Goal: Task Accomplishment & Management: Complete application form

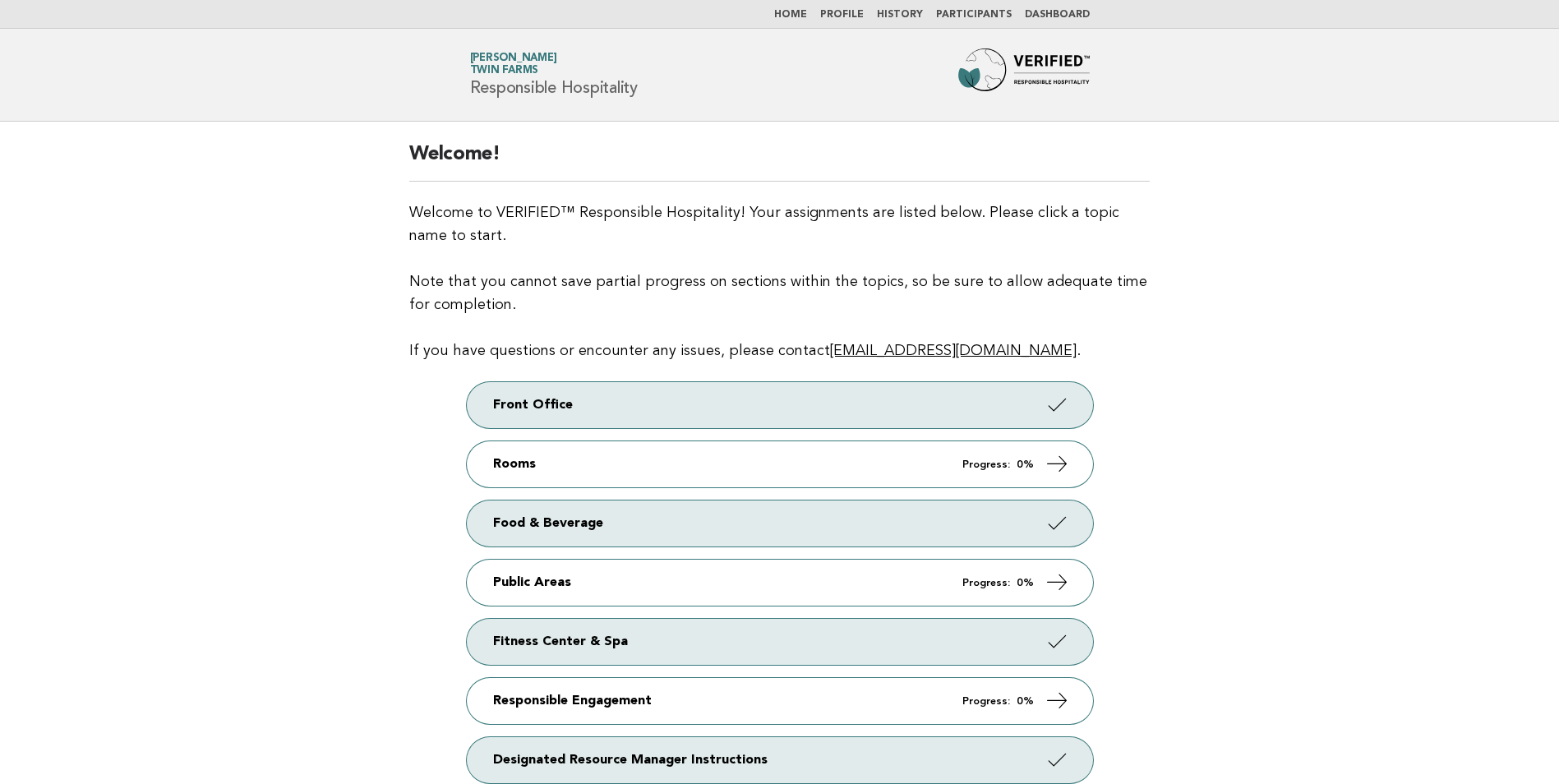
scroll to position [203, 0]
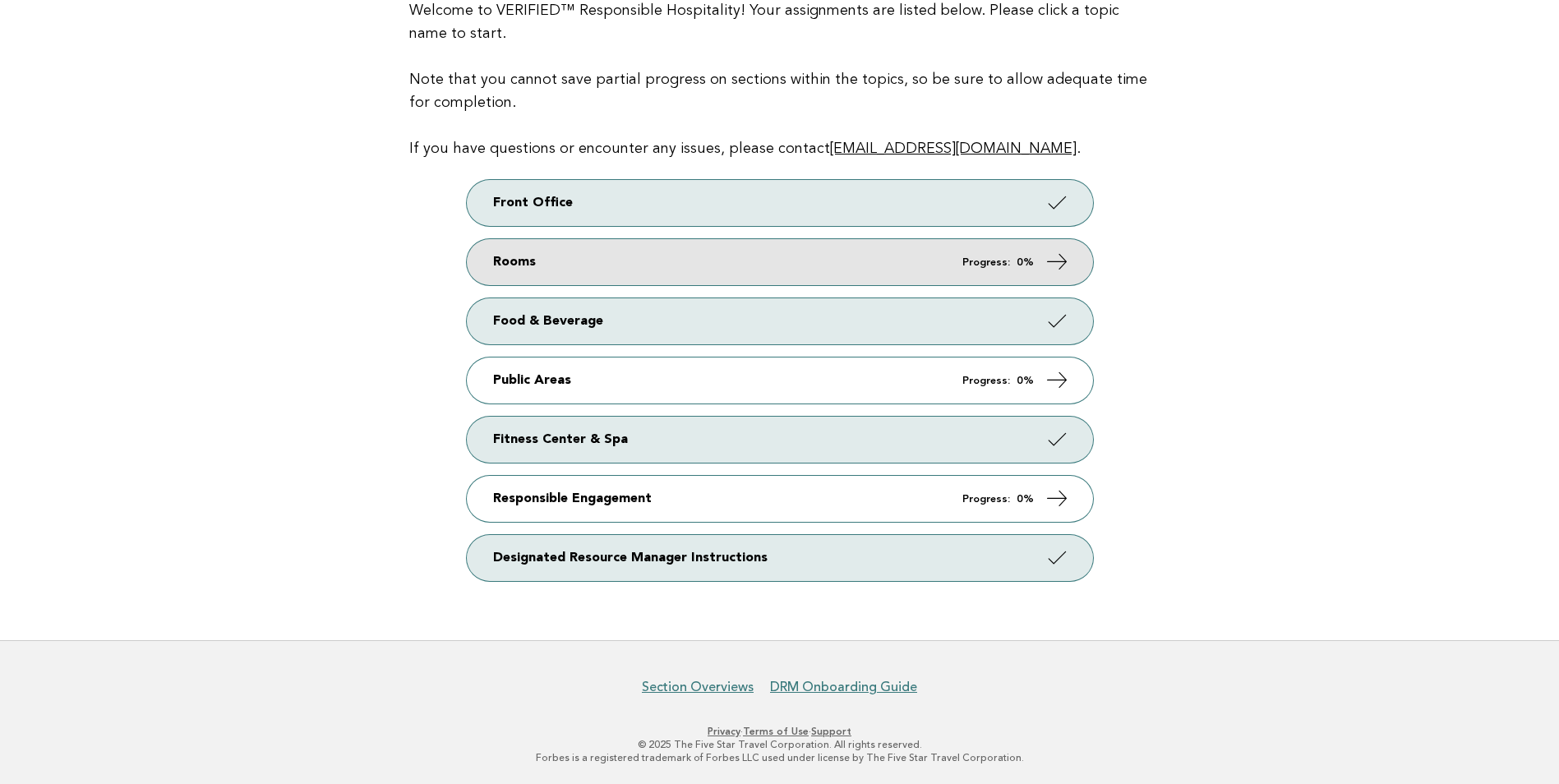
click at [901, 262] on link "Rooms Progress: 0%" at bounding box center [780, 262] width 626 height 46
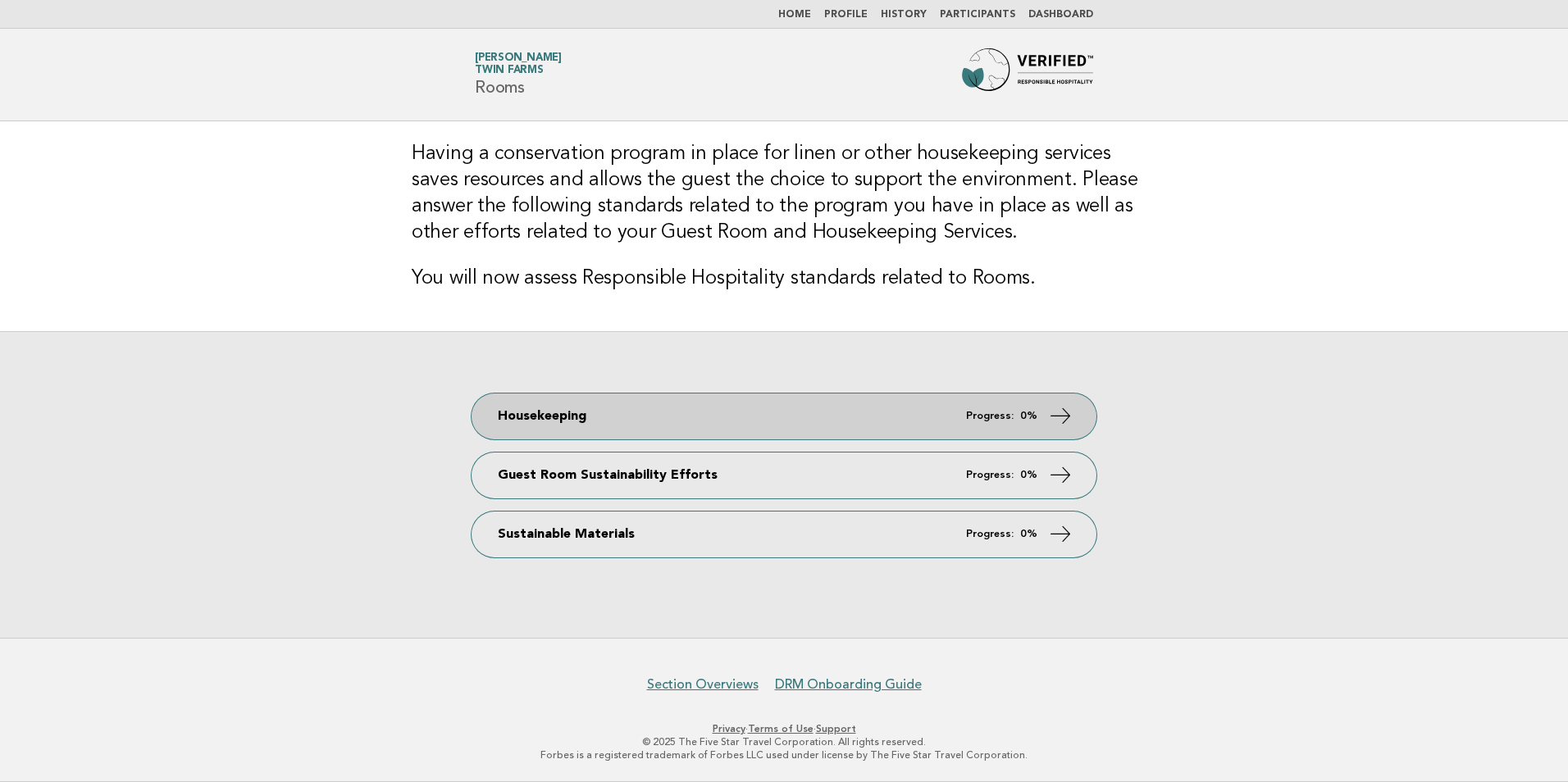
click at [869, 417] on link "Housekeeping Progress: 0%" at bounding box center [784, 416] width 625 height 46
click at [1074, 416] on link "Housekeeping Progress: 0%" at bounding box center [784, 416] width 625 height 46
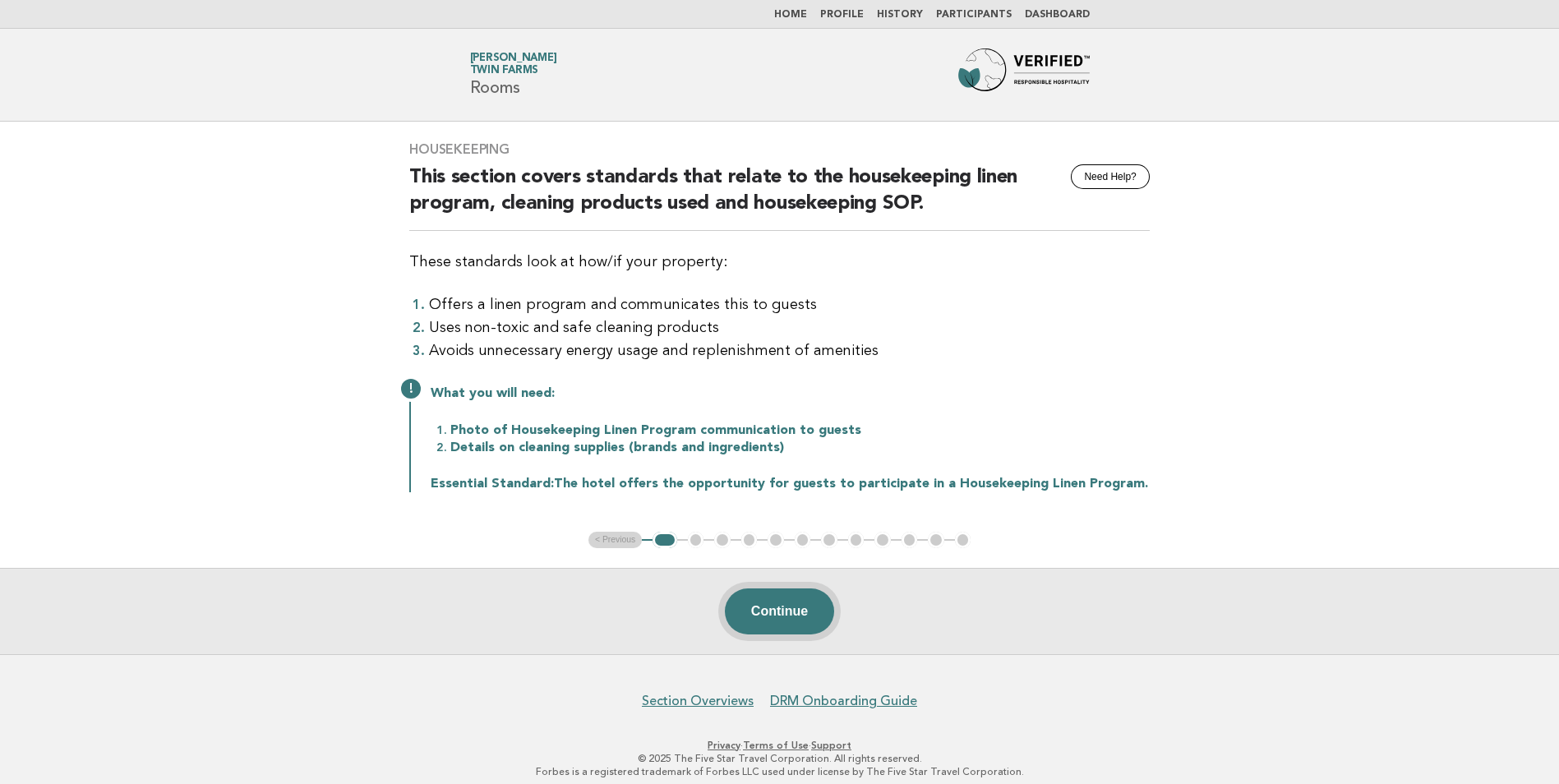
click at [771, 608] on button "Continue" at bounding box center [779, 611] width 109 height 46
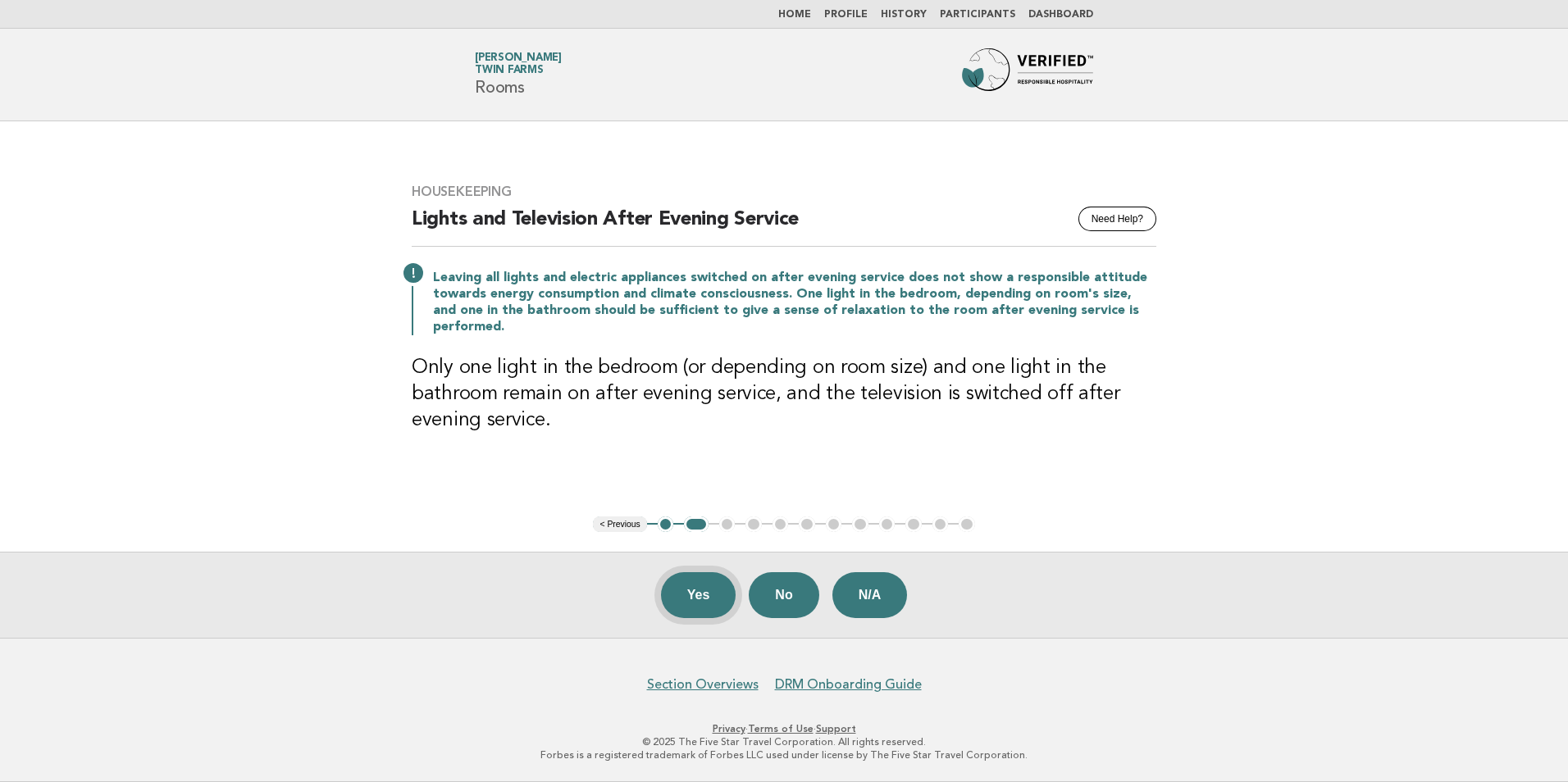
click at [697, 598] on button "Yes" at bounding box center [699, 595] width 76 height 46
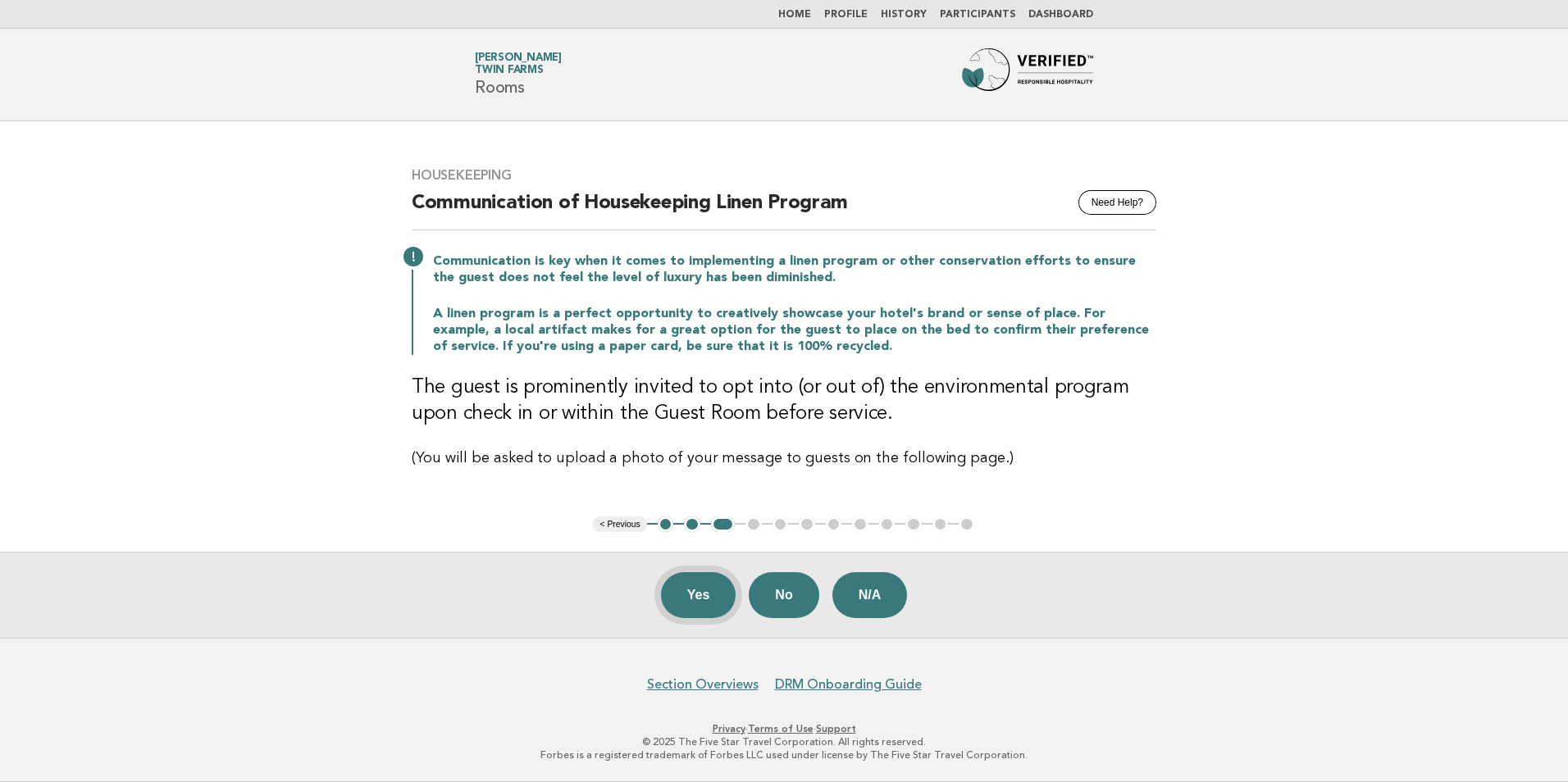
click at [690, 594] on button "Yes" at bounding box center [699, 595] width 76 height 46
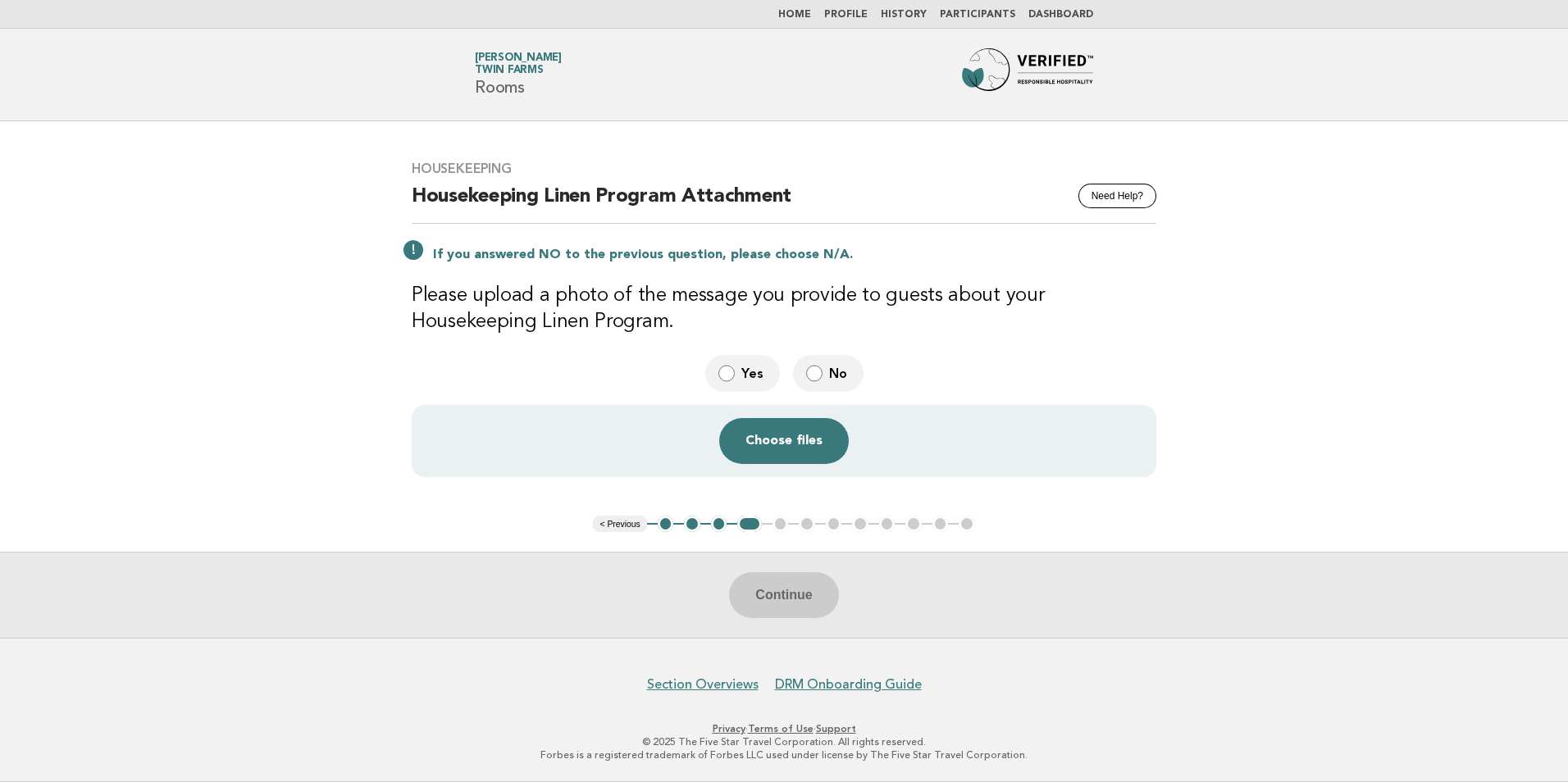
click at [796, 589] on div "Continue" at bounding box center [784, 594] width 1568 height 86
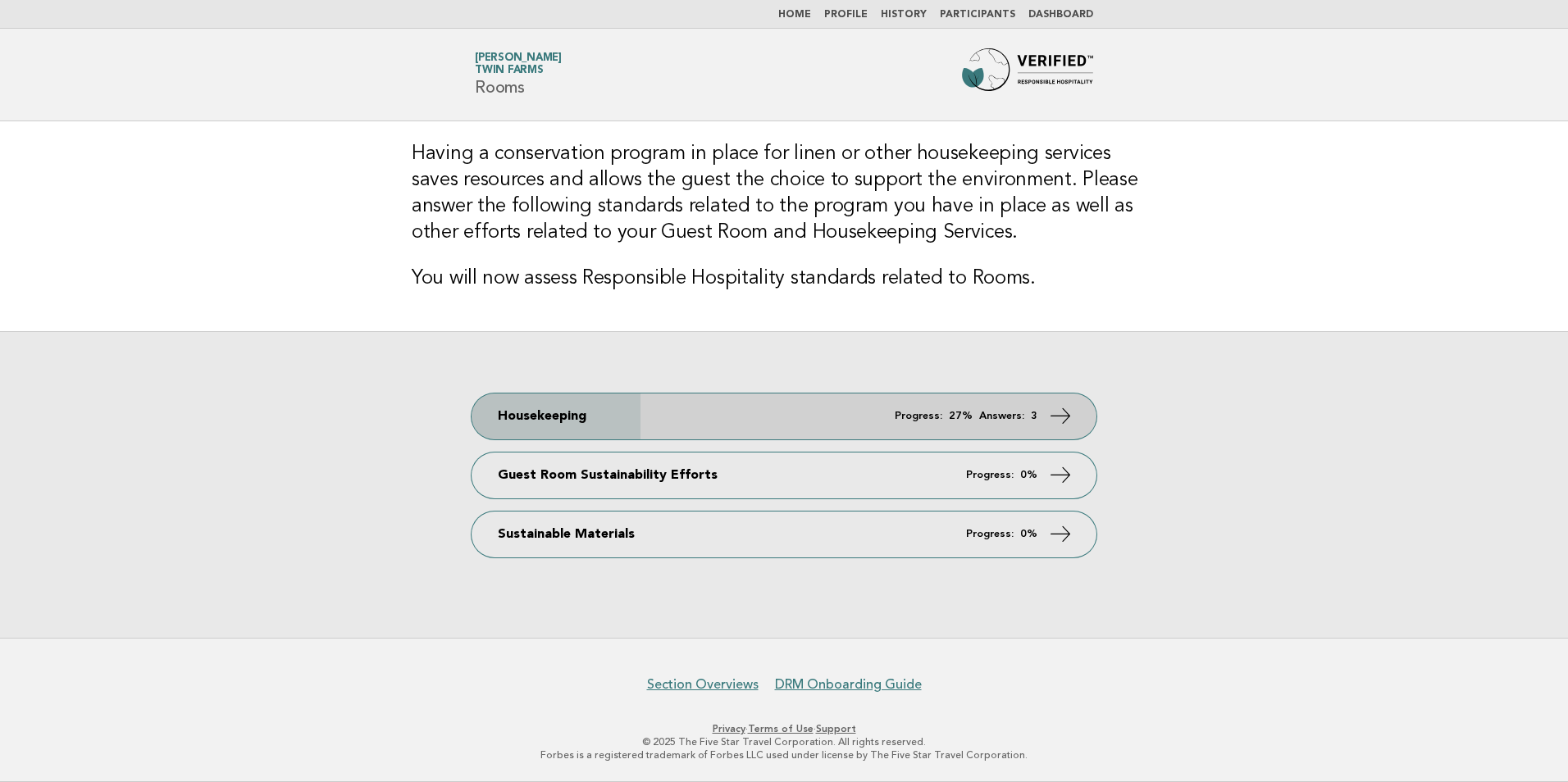
click at [779, 412] on link "Housekeeping Progress: 27% Answers: 3" at bounding box center [784, 416] width 625 height 46
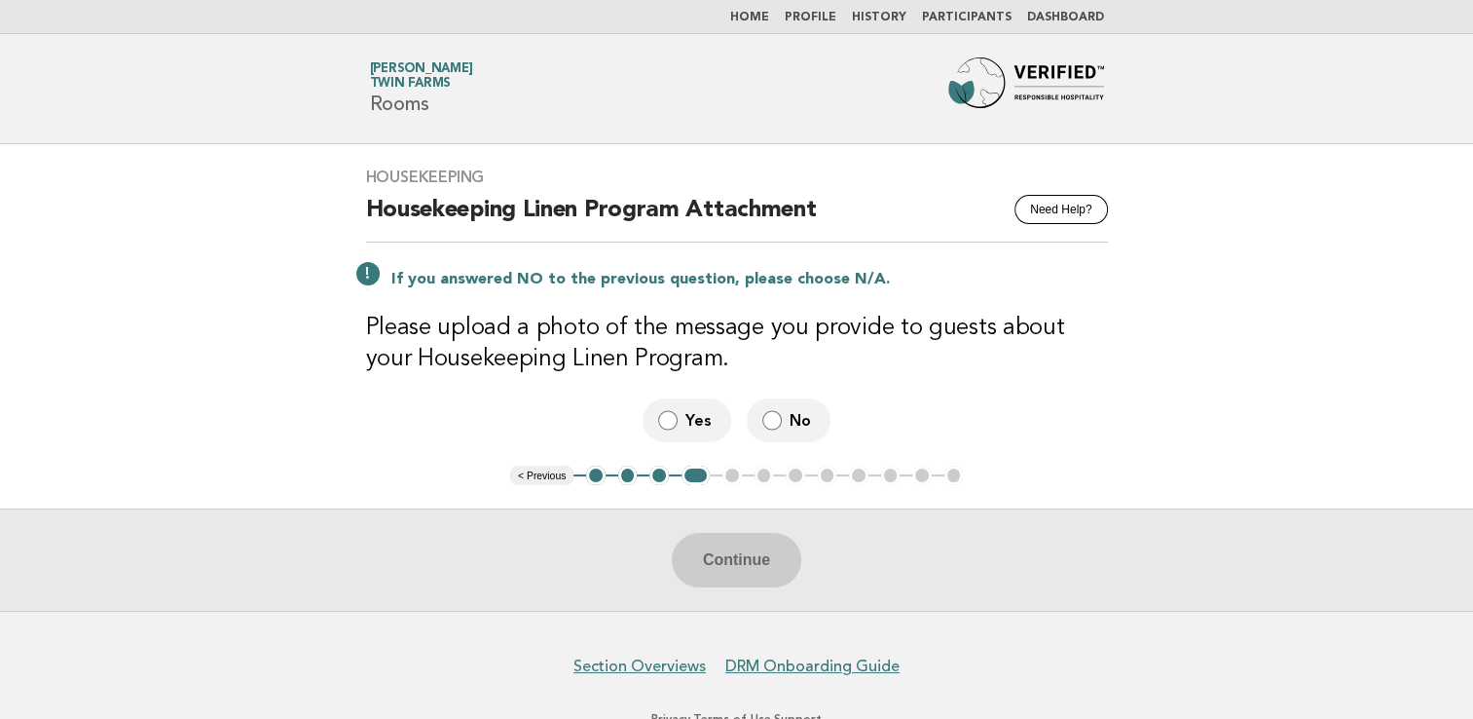
click at [734, 567] on div "Continue" at bounding box center [736, 559] width 1473 height 102
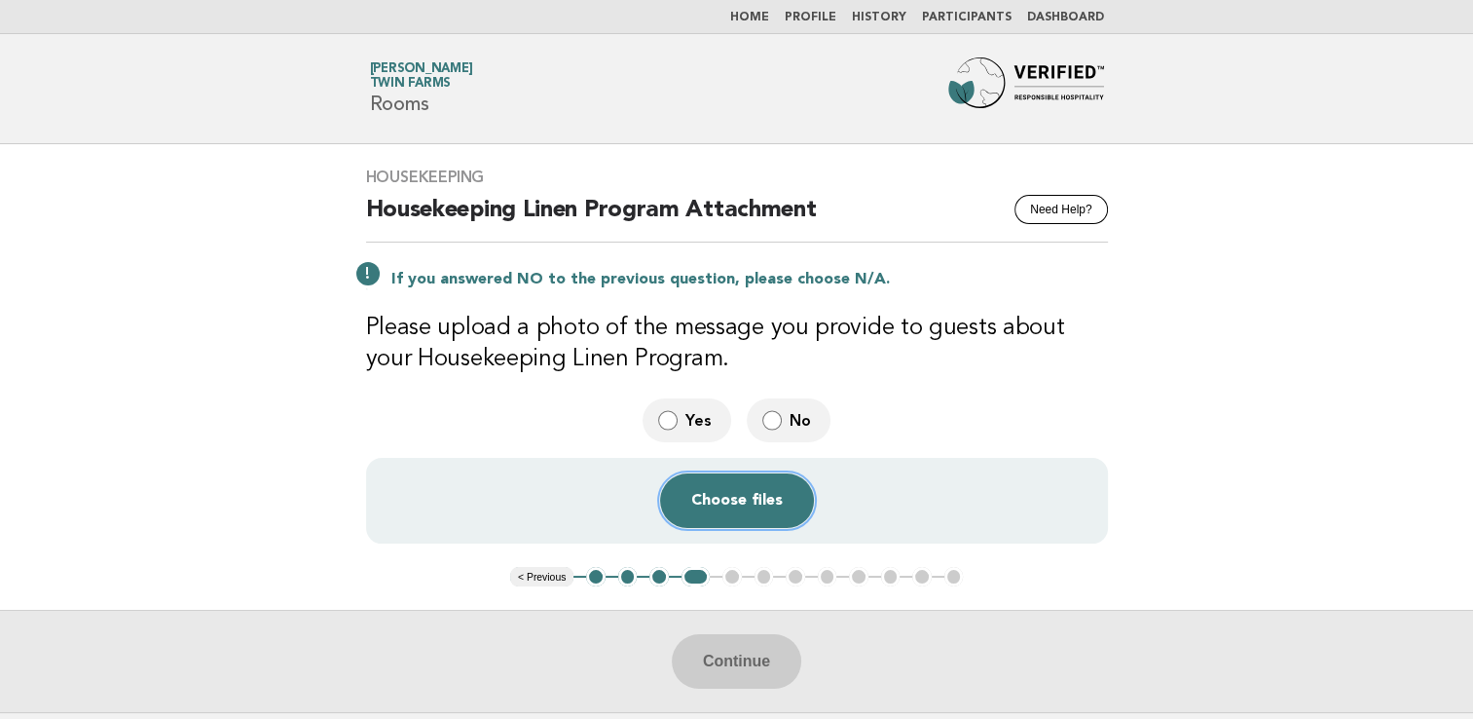
click at [740, 504] on button "Choose files" at bounding box center [737, 500] width 154 height 55
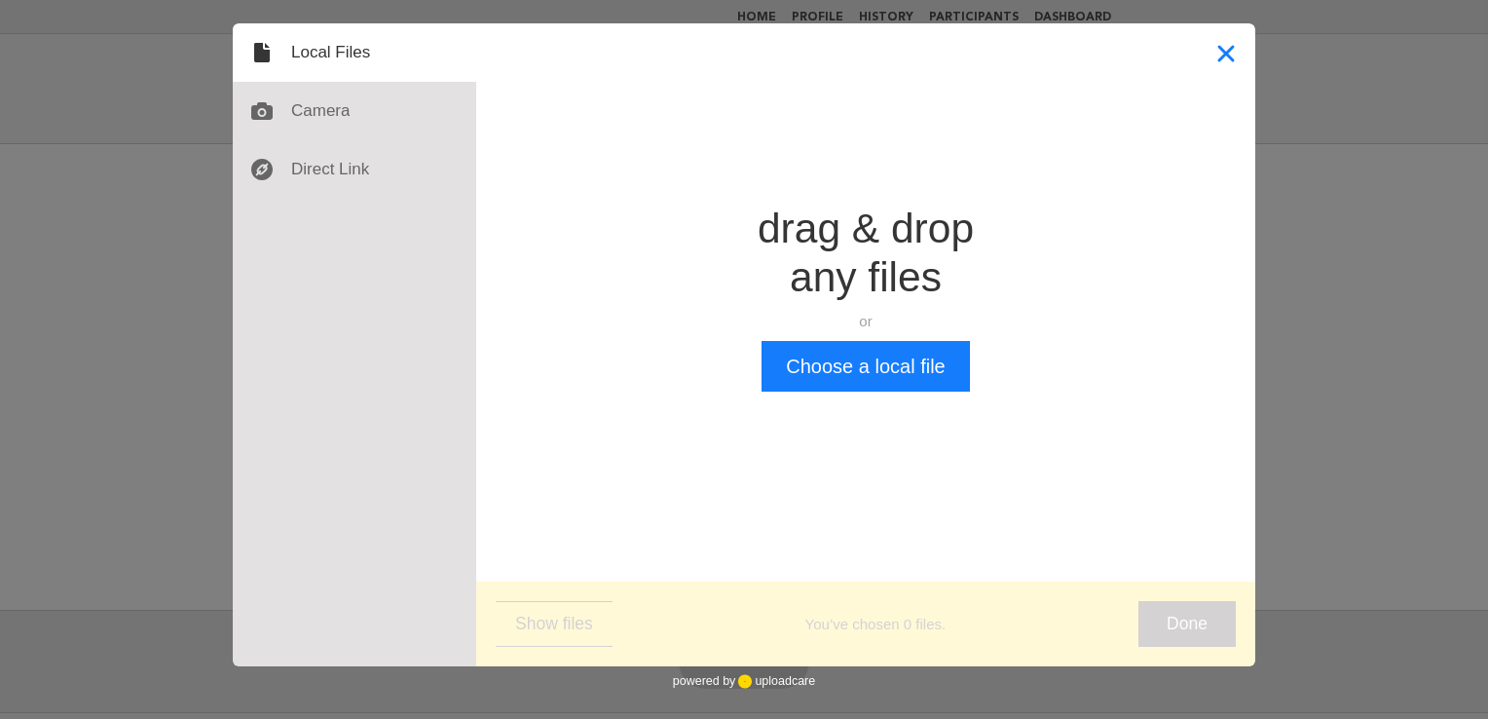
click at [1219, 48] on button "Close" at bounding box center [1226, 52] width 58 height 58
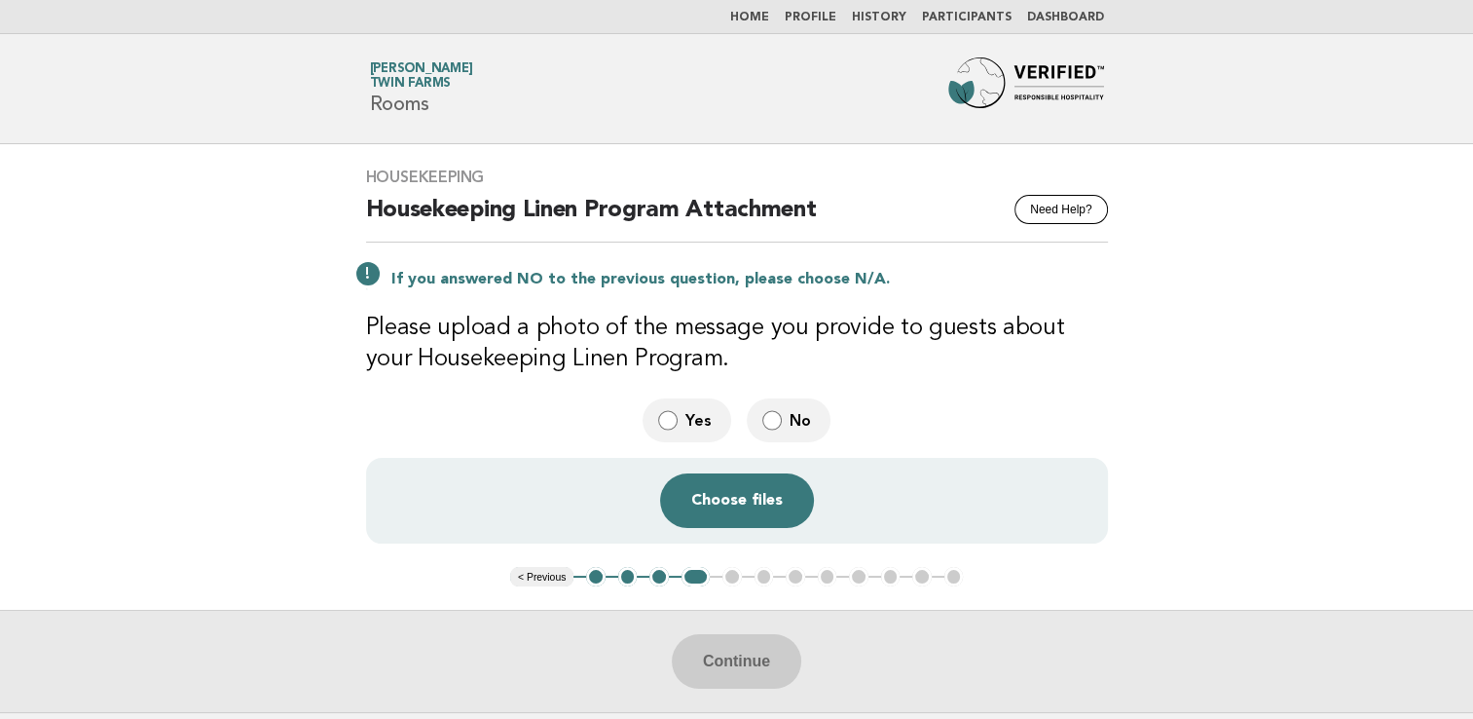
click at [740, 669] on div "Continue" at bounding box center [736, 660] width 1473 height 102
click at [736, 496] on button "Choose files" at bounding box center [737, 500] width 154 height 55
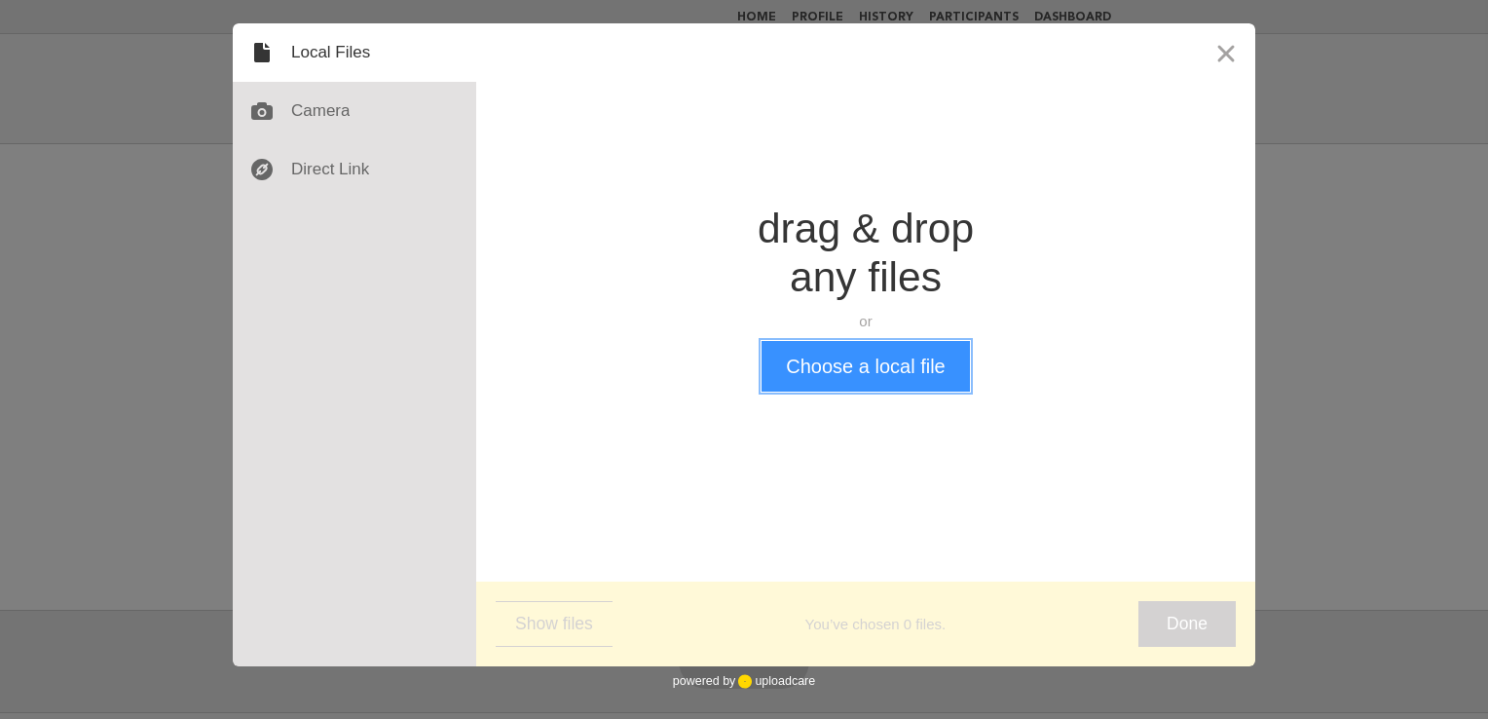
click at [853, 365] on button "Choose a local file" at bounding box center [864, 366] width 207 height 51
click at [1223, 53] on button "Close" at bounding box center [1226, 52] width 58 height 58
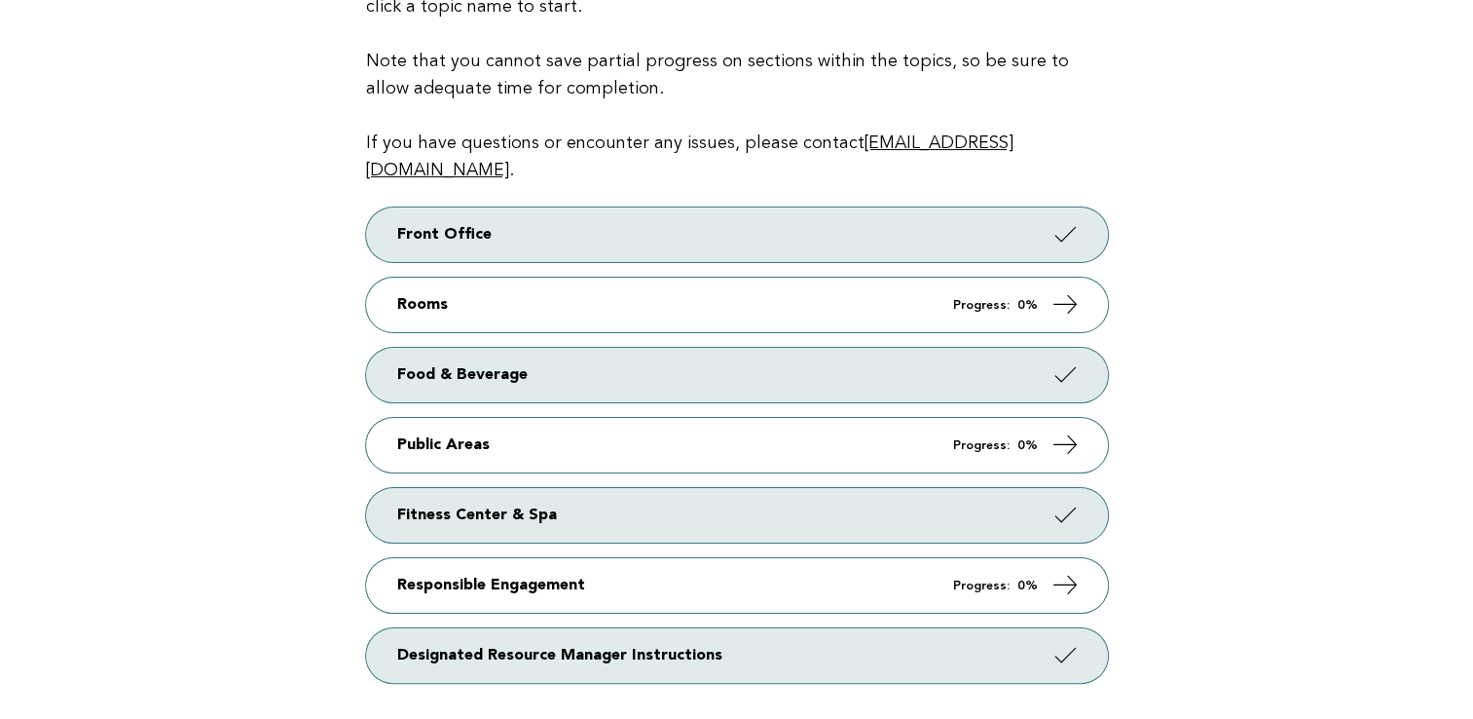
scroll to position [292, 0]
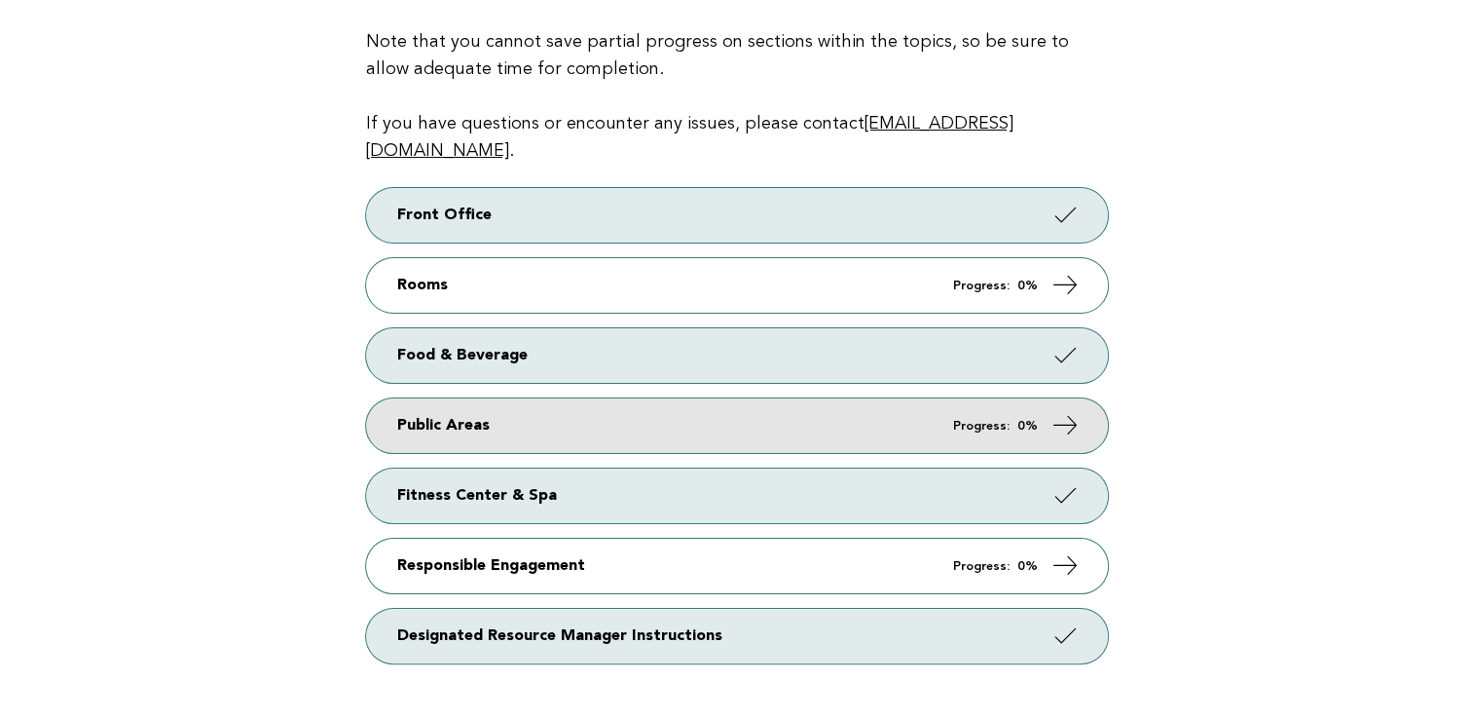
click at [439, 398] on link "Public Areas Progress: 0%" at bounding box center [737, 425] width 742 height 55
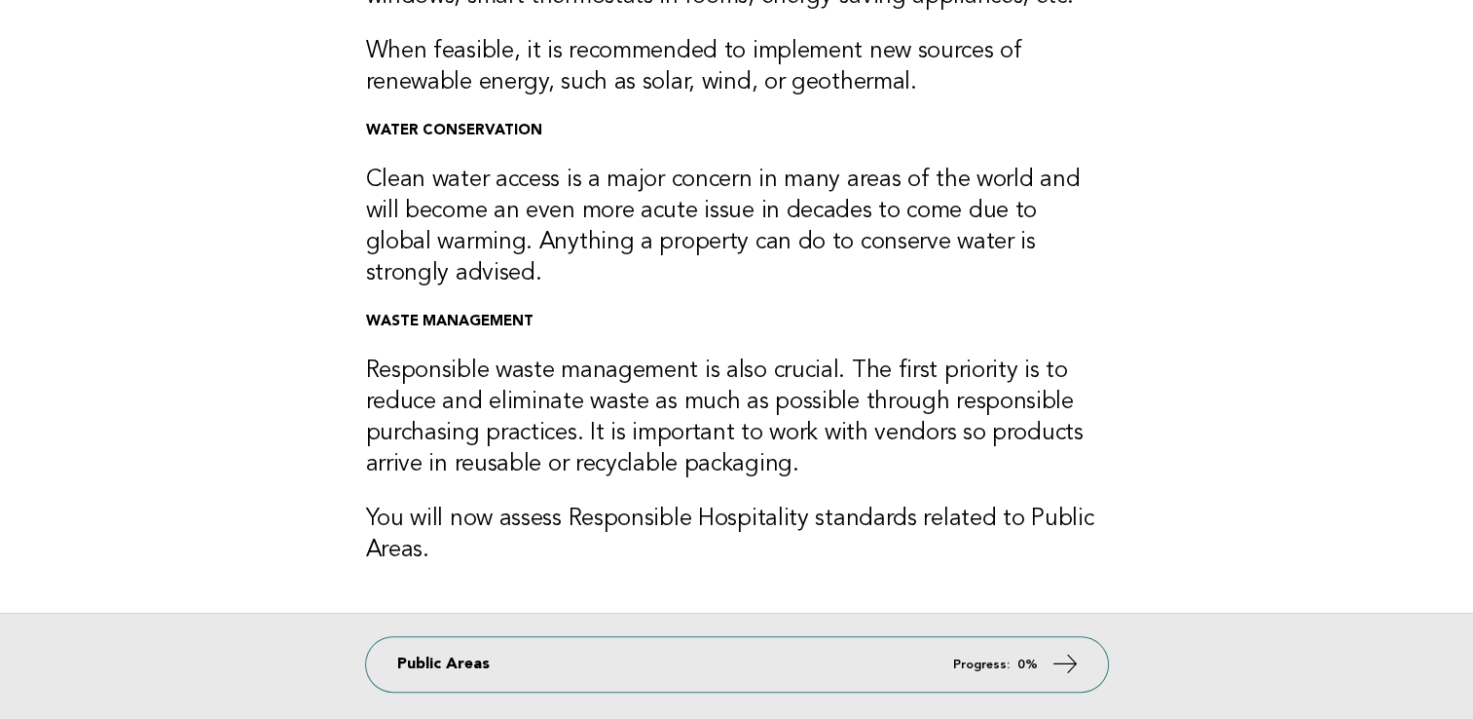
scroll to position [487, 0]
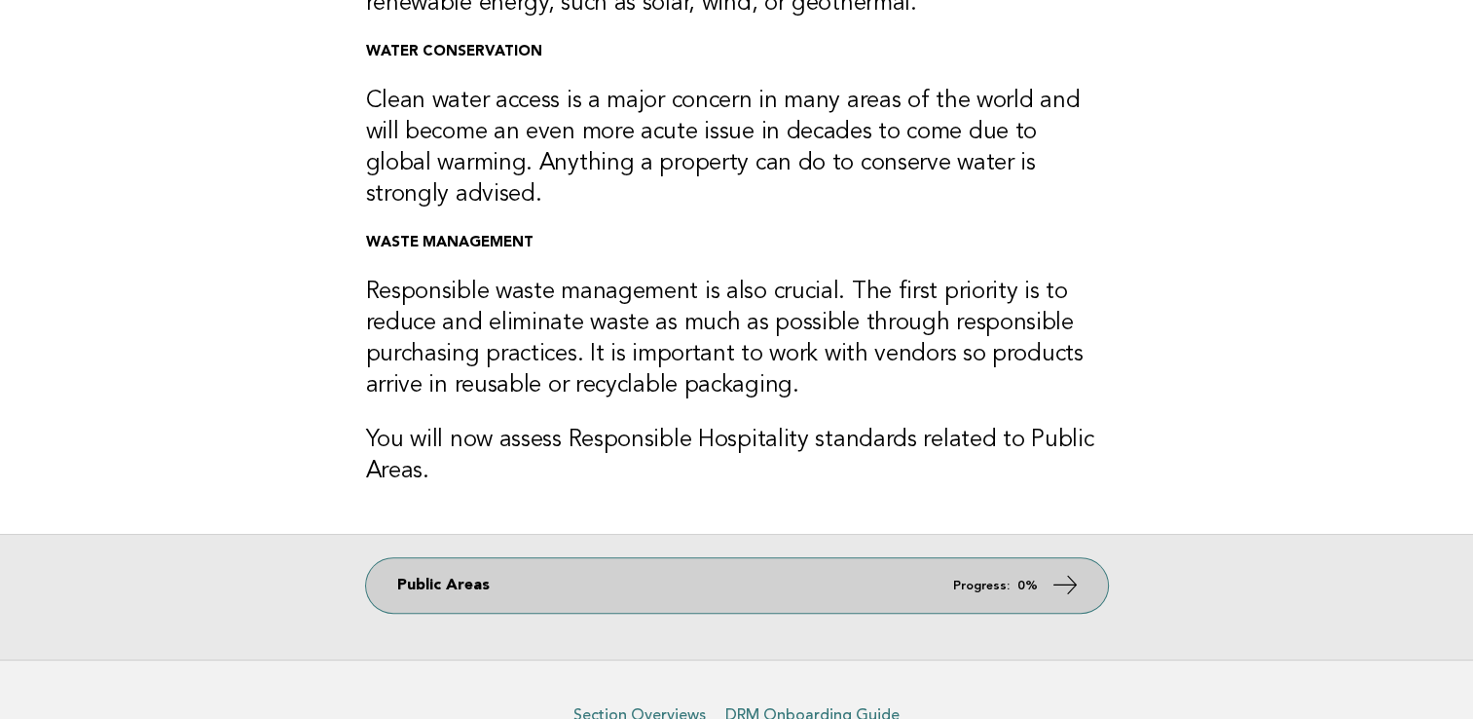
click at [876, 581] on link "Public Areas Progress: 0%" at bounding box center [737, 585] width 742 height 55
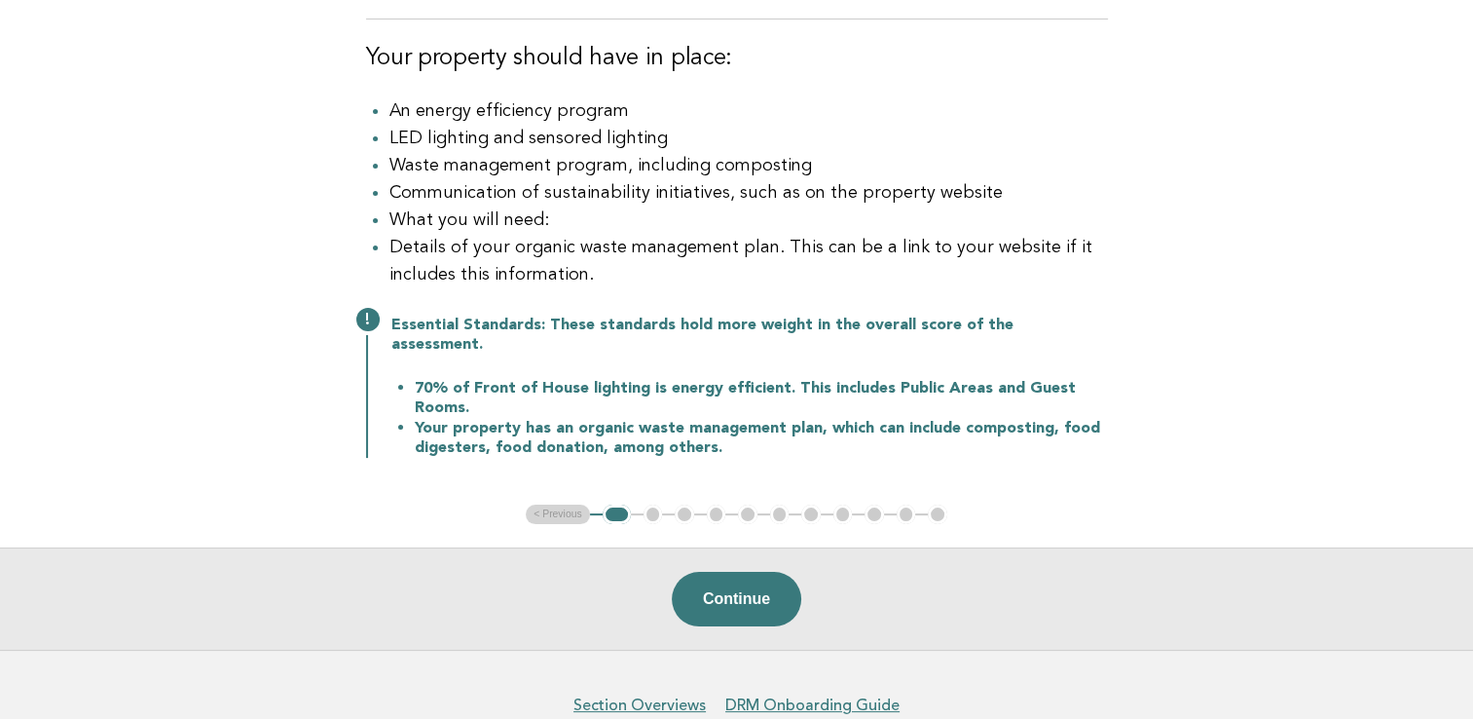
scroll to position [292, 0]
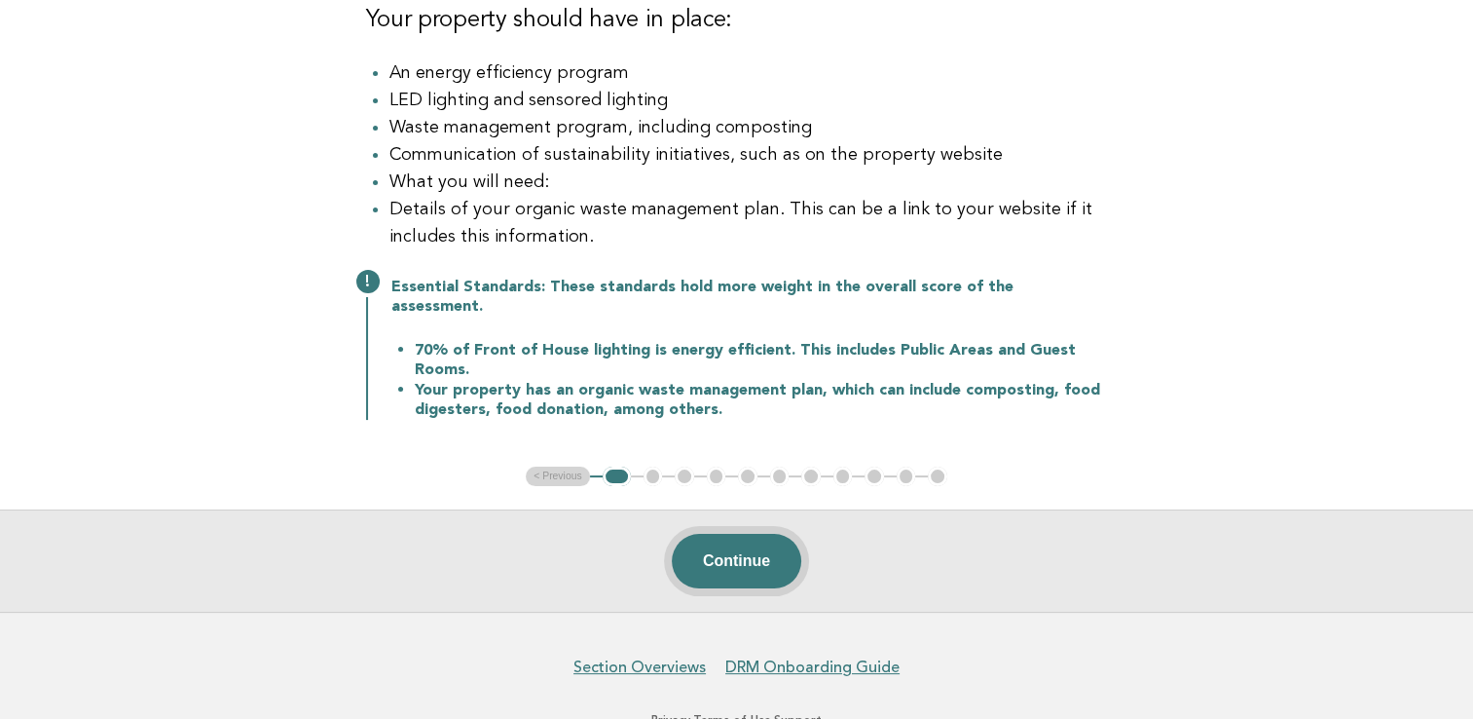
click at [732, 545] on button "Continue" at bounding box center [736, 561] width 129 height 55
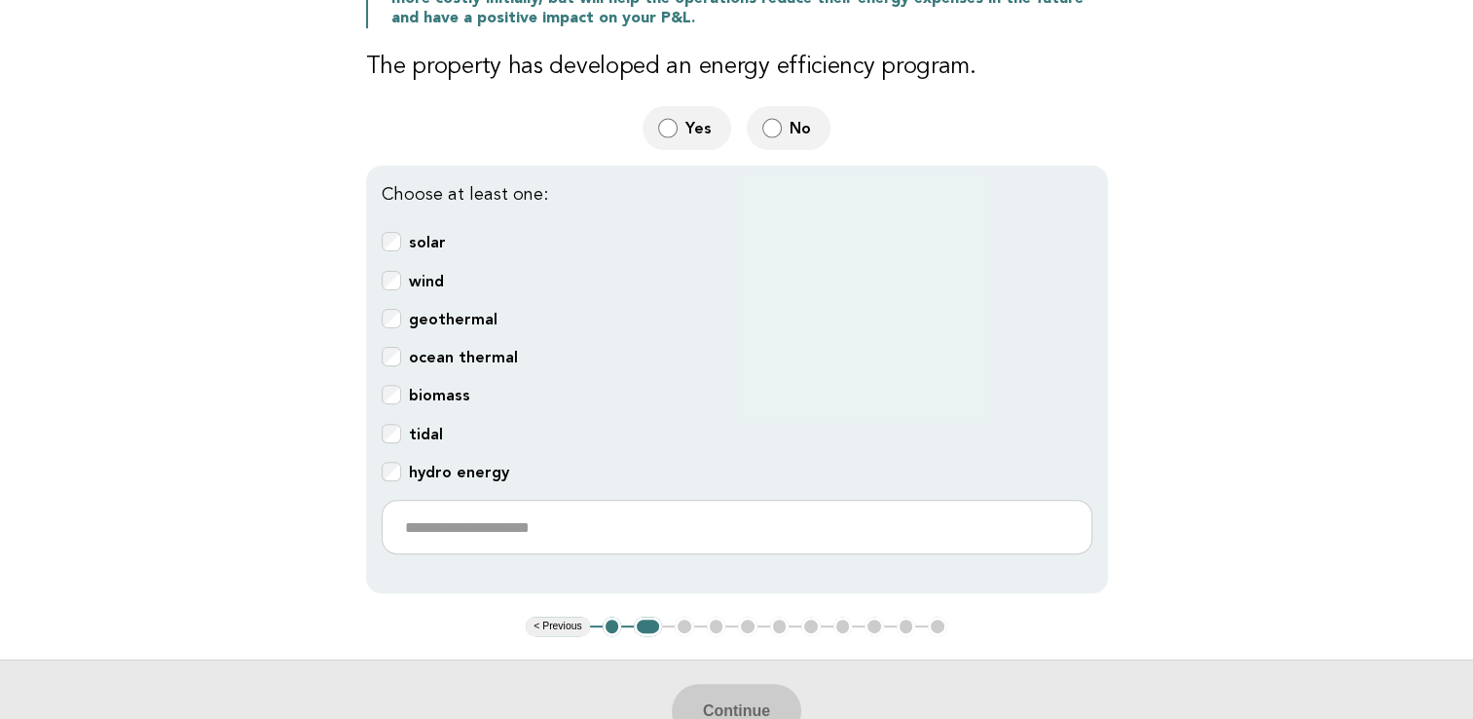
scroll to position [584, 0]
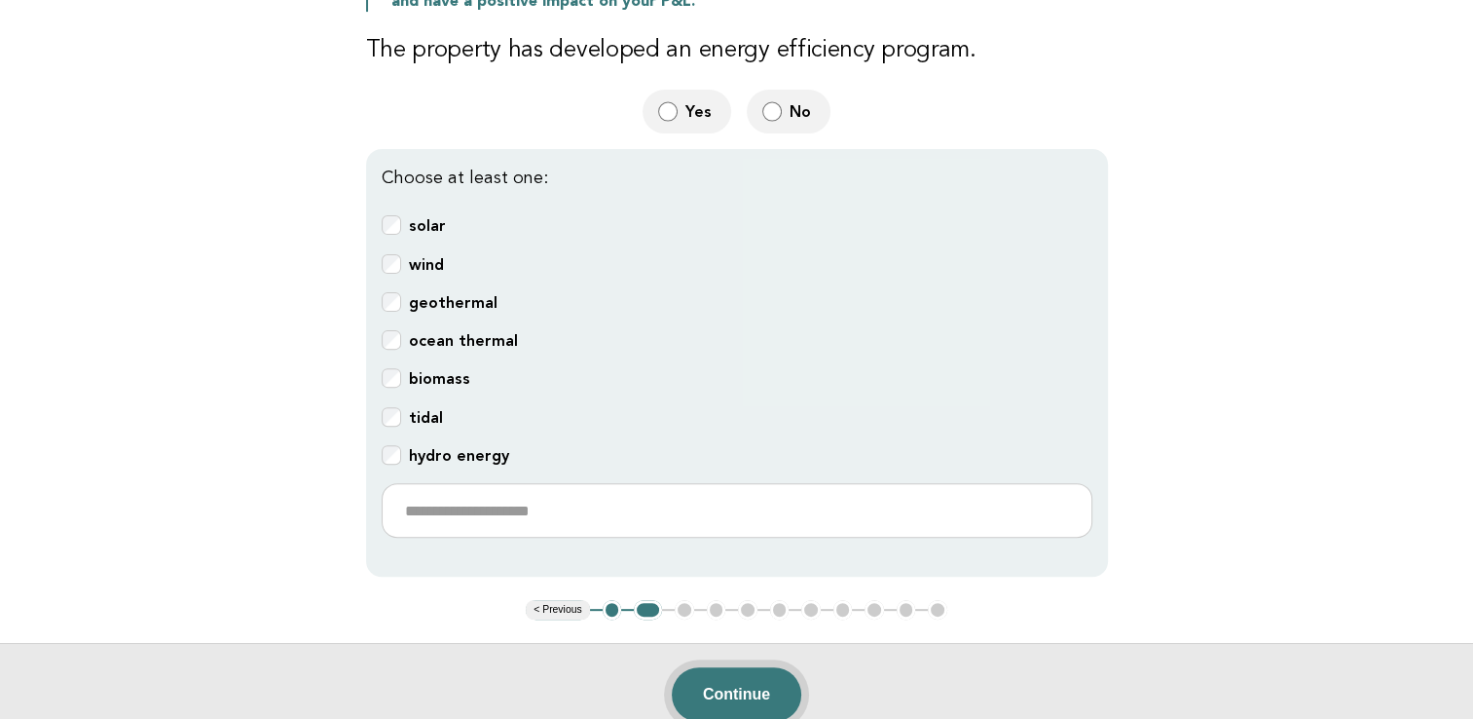
click at [741, 671] on button "Continue" at bounding box center [736, 694] width 129 height 55
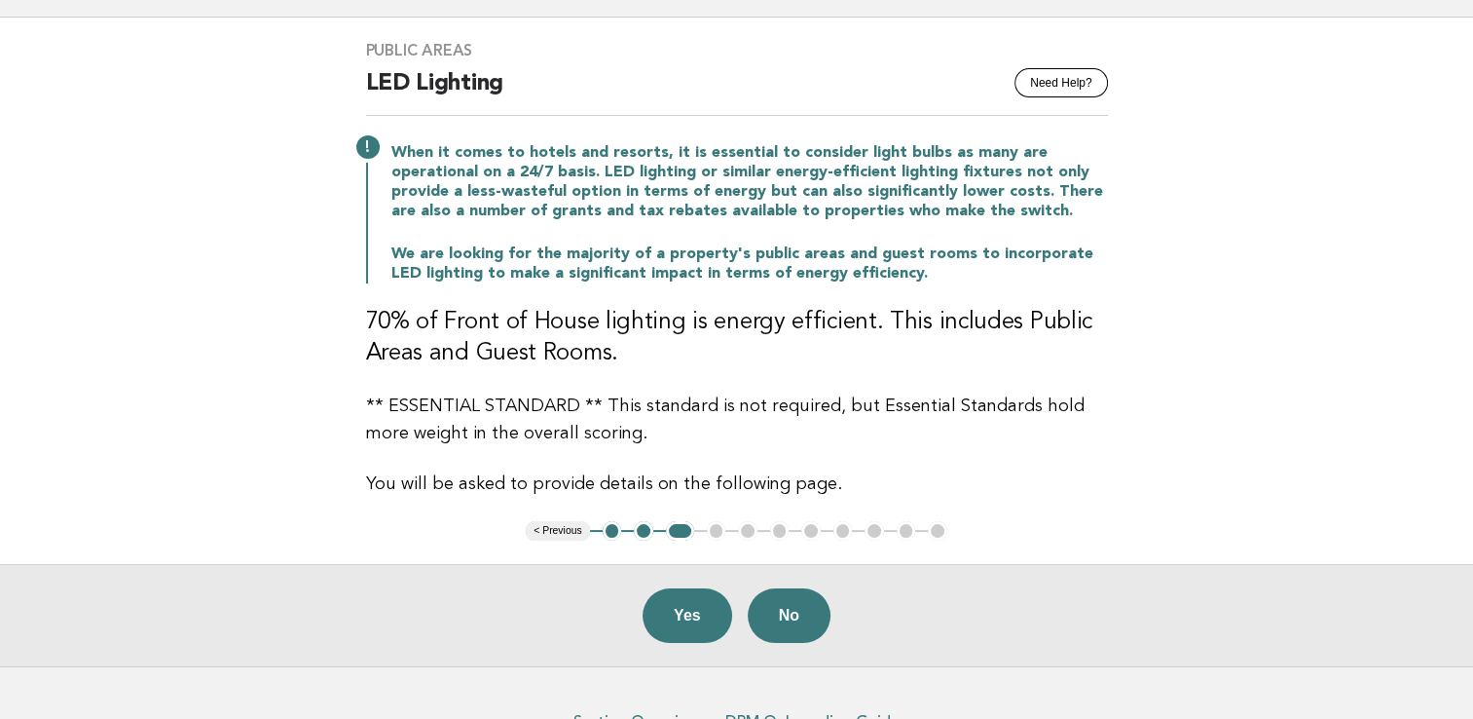
scroll to position [195, 0]
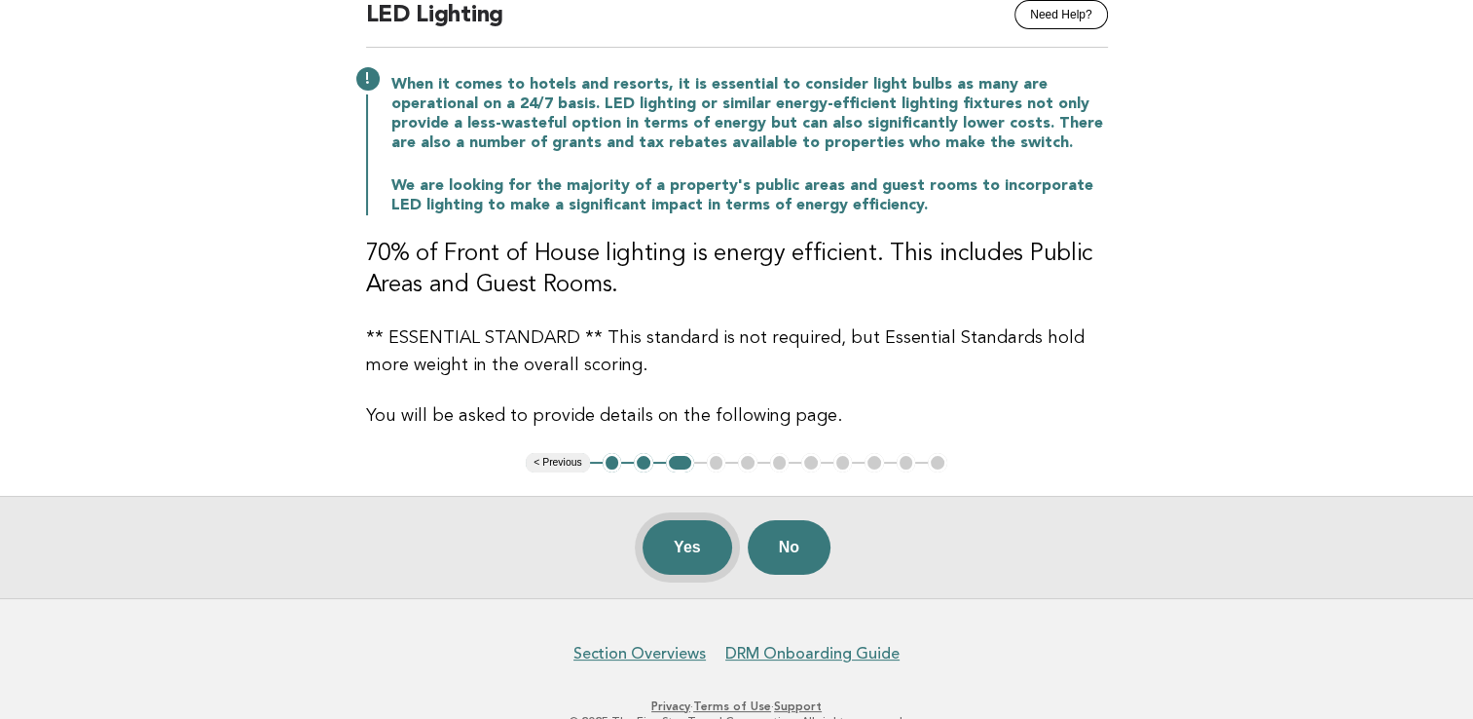
click at [683, 549] on button "Yes" at bounding box center [688, 547] width 90 height 55
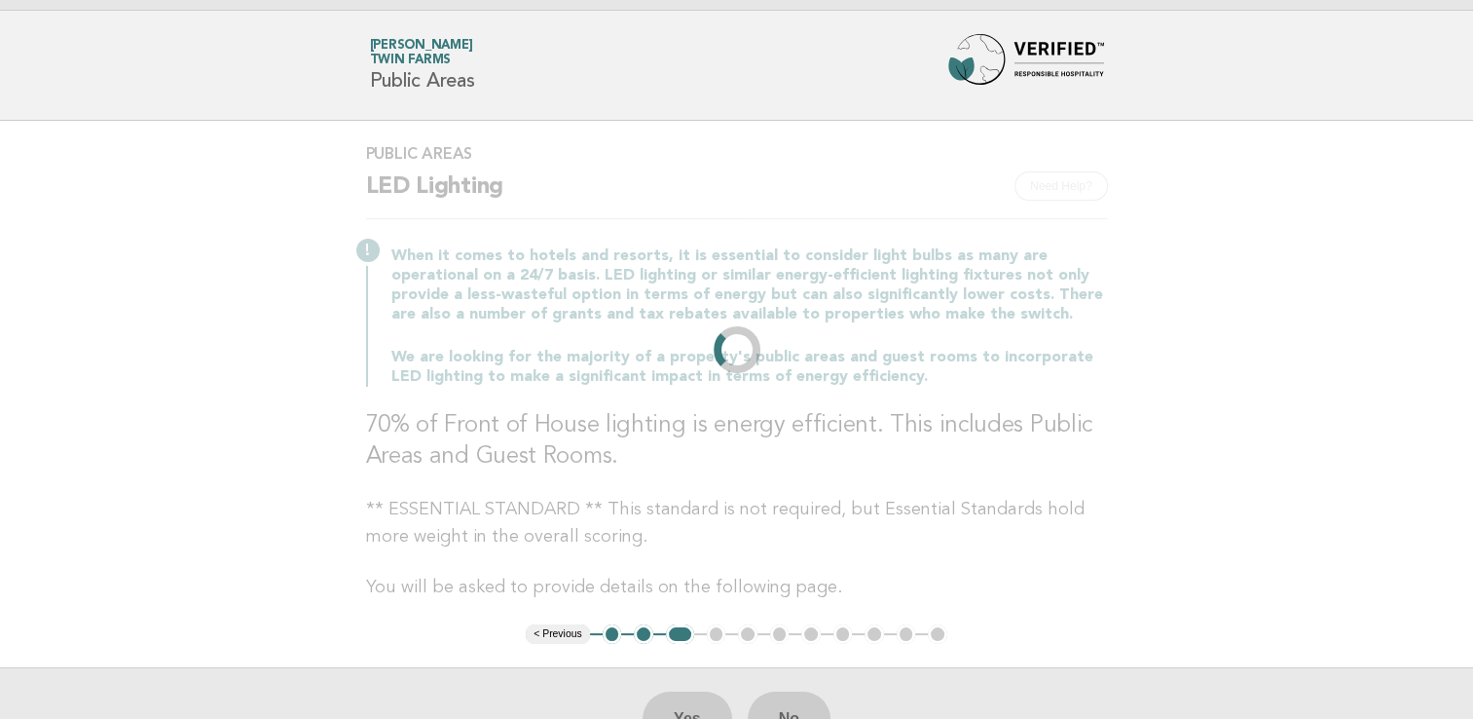
scroll to position [0, 0]
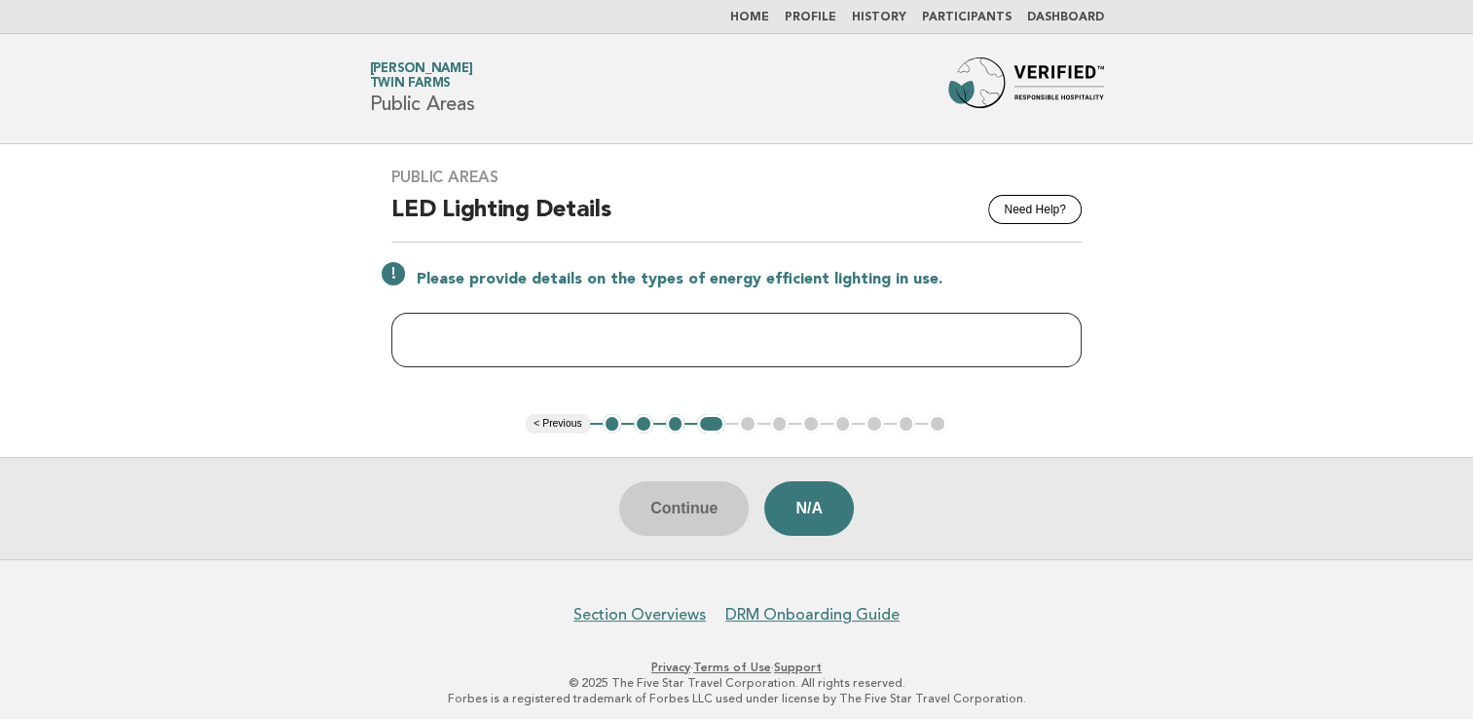
click at [428, 331] on input "text" at bounding box center [736, 340] width 690 height 55
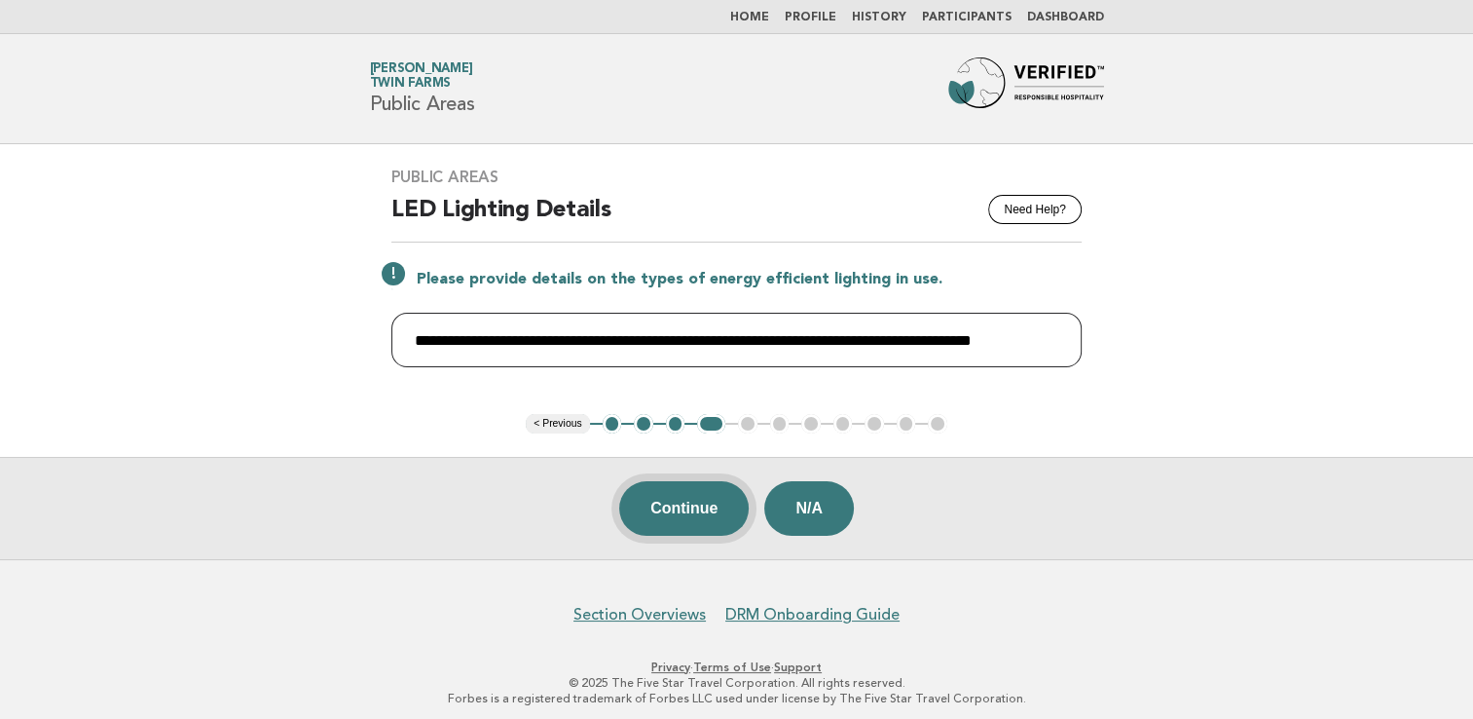
type input "**********"
click at [665, 508] on button "Continue" at bounding box center [683, 508] width 129 height 55
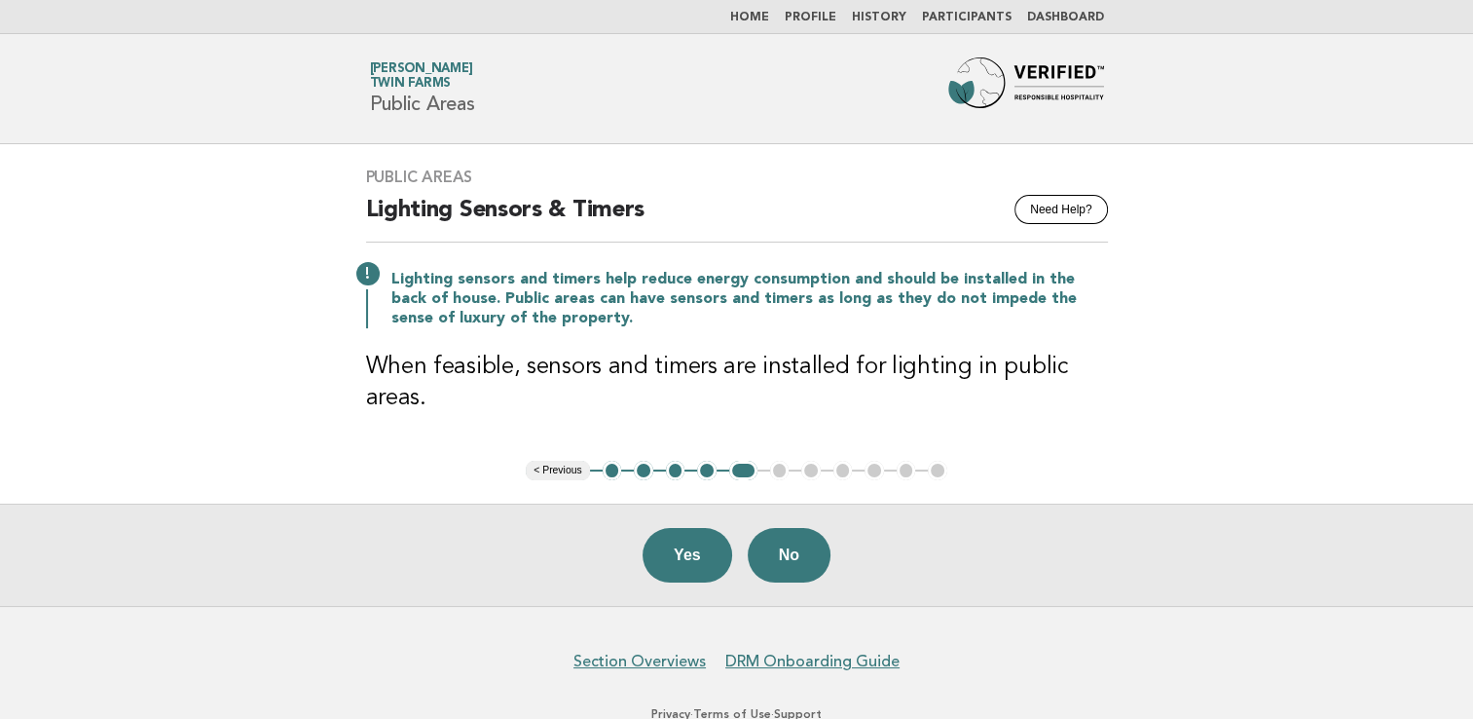
click at [682, 554] on button "Yes" at bounding box center [688, 555] width 90 height 55
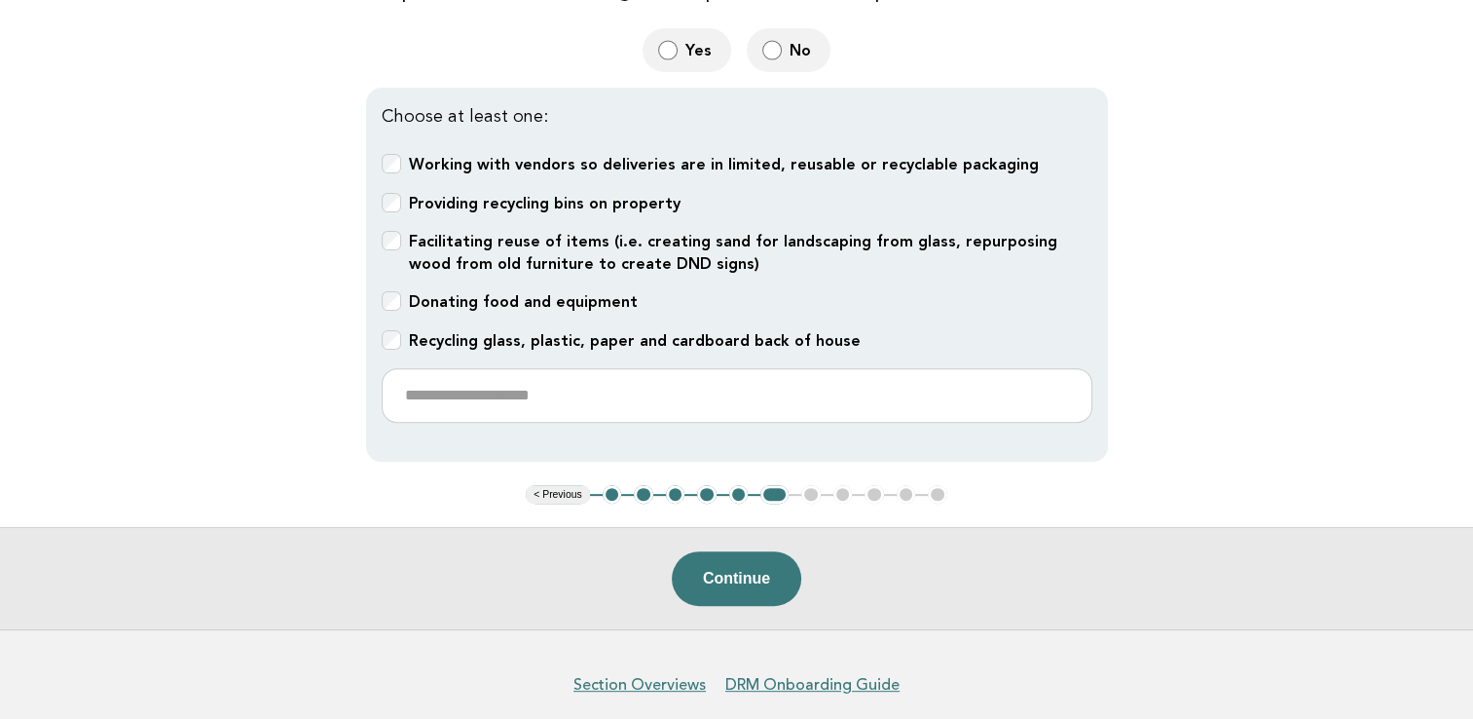
scroll to position [584, 0]
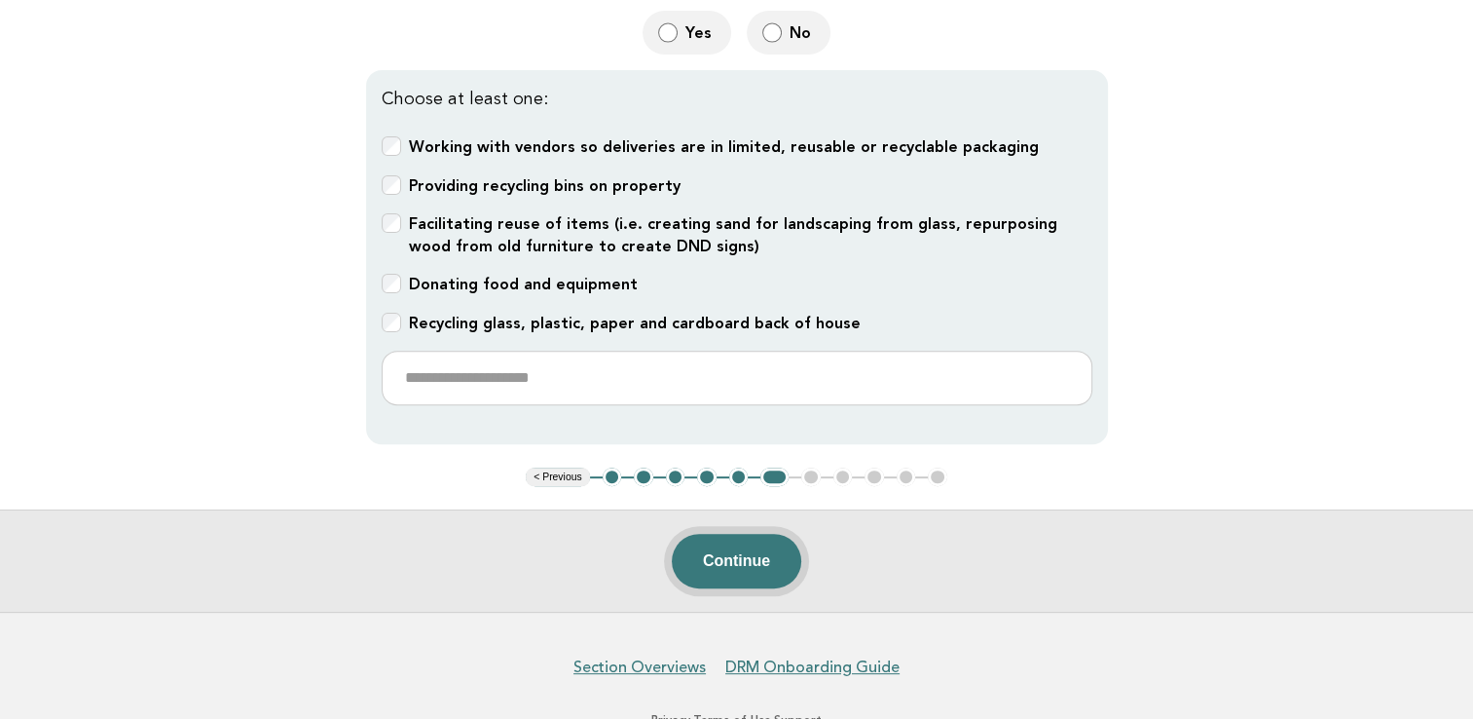
click at [733, 556] on button "Continue" at bounding box center [736, 561] width 129 height 55
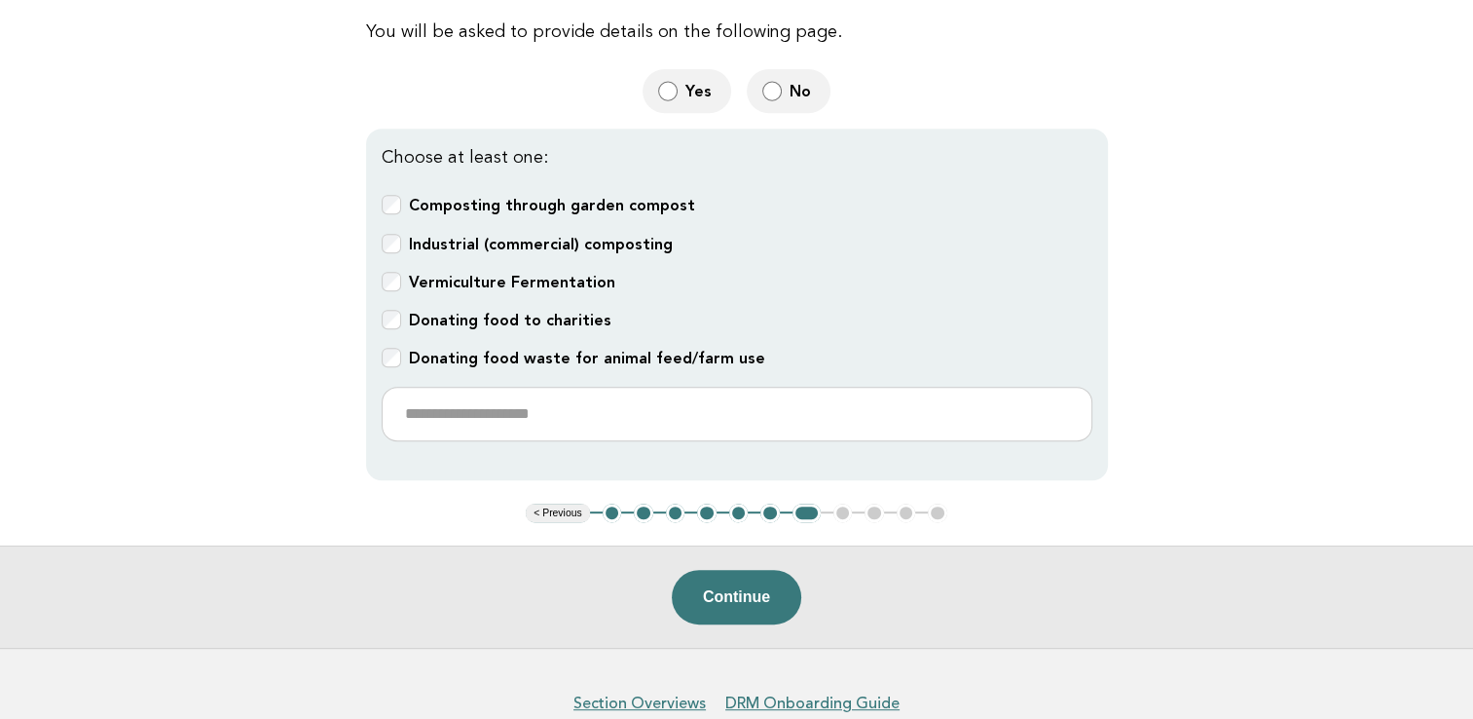
scroll to position [915, 0]
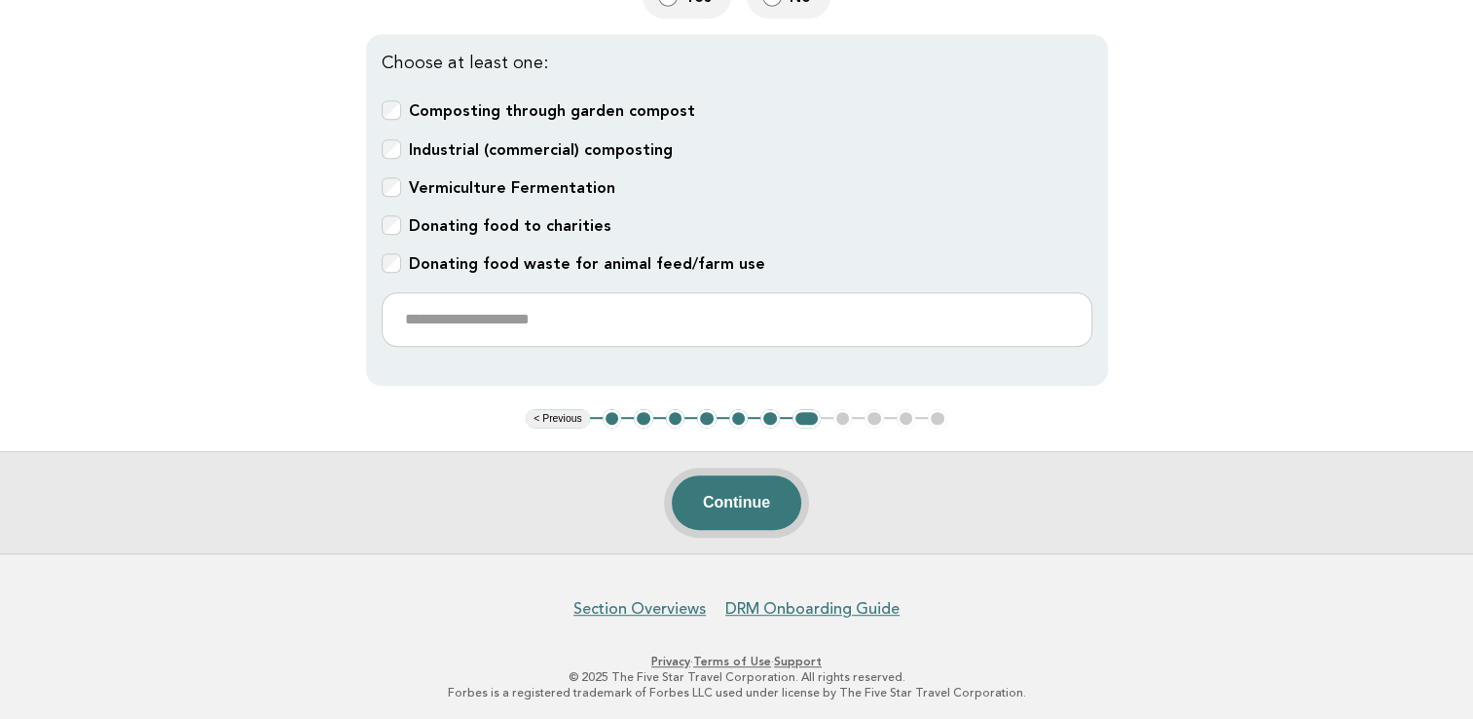
click at [743, 496] on button "Continue" at bounding box center [736, 502] width 129 height 55
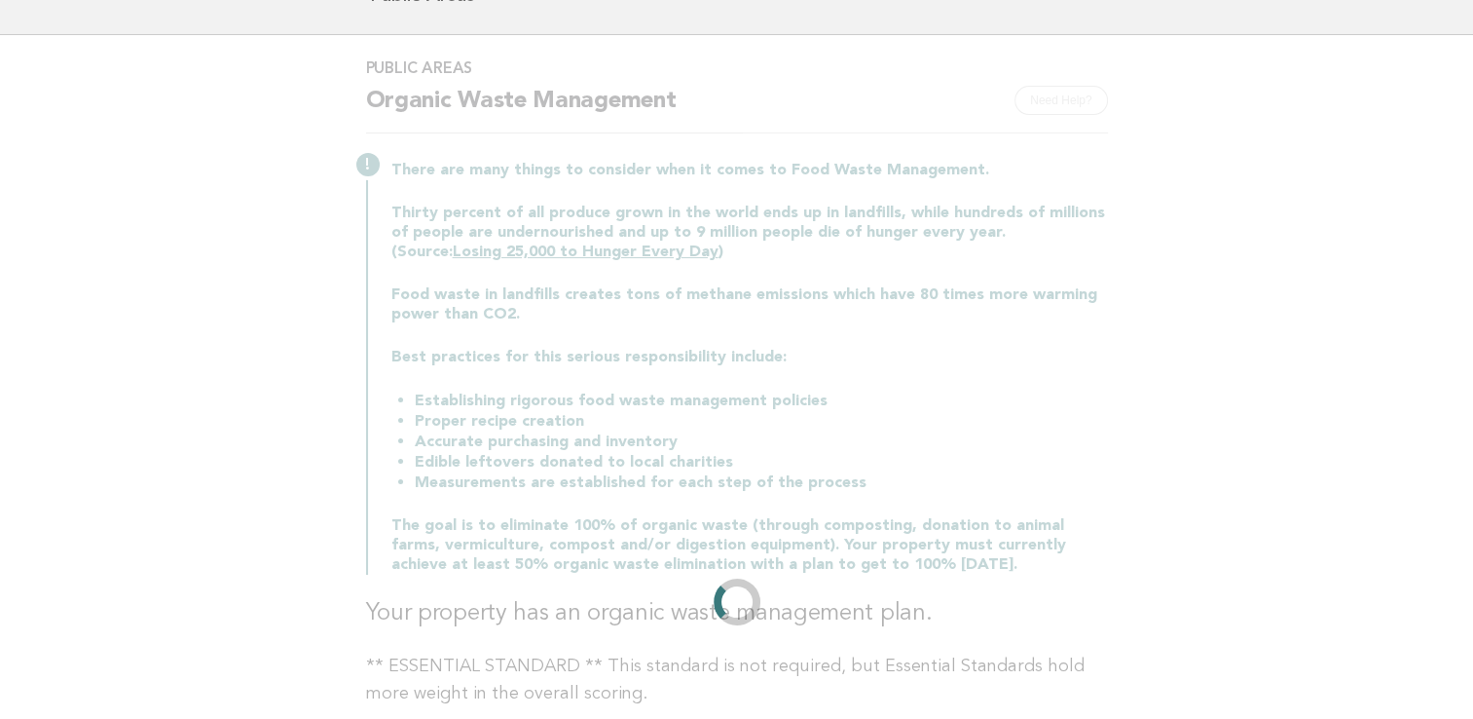
scroll to position [0, 0]
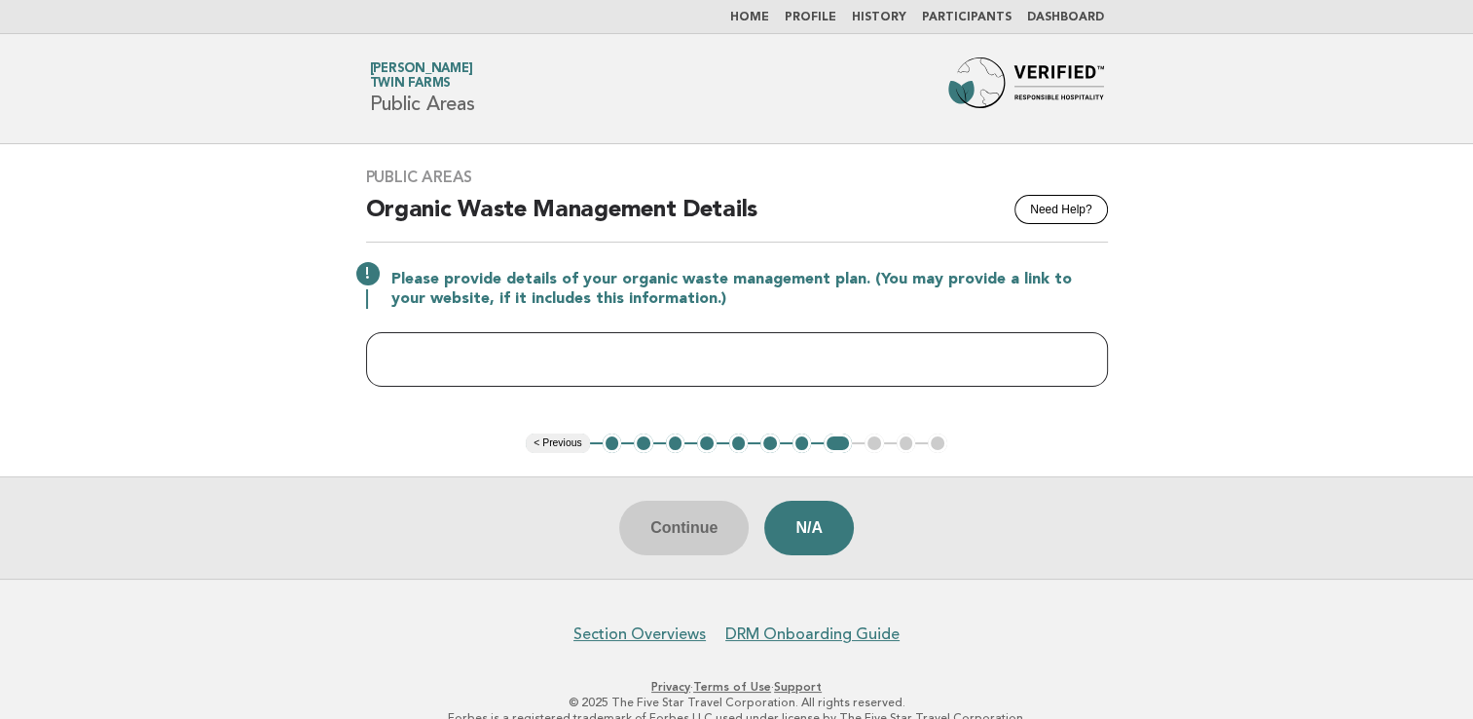
click at [415, 357] on input "text" at bounding box center [737, 359] width 742 height 55
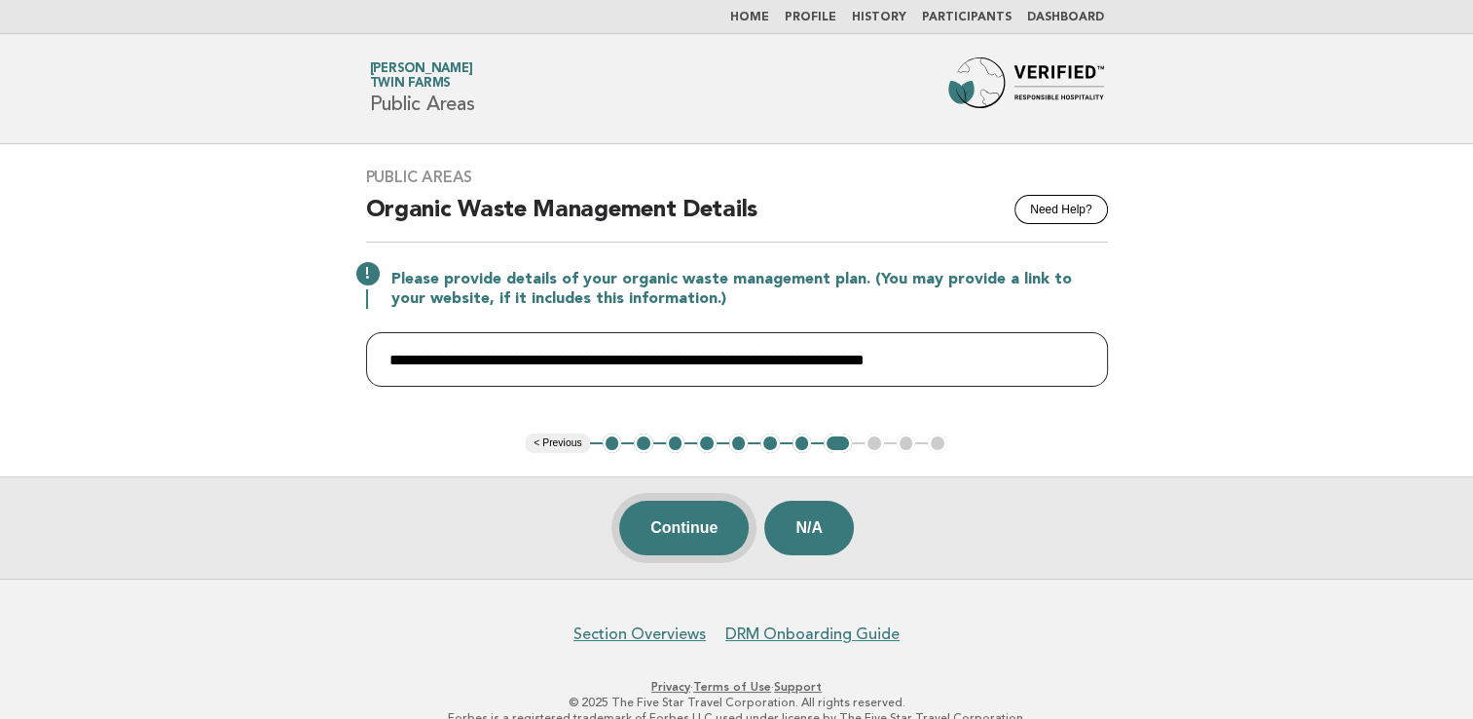
type input "**********"
click at [670, 532] on button "Continue" at bounding box center [683, 527] width 129 height 55
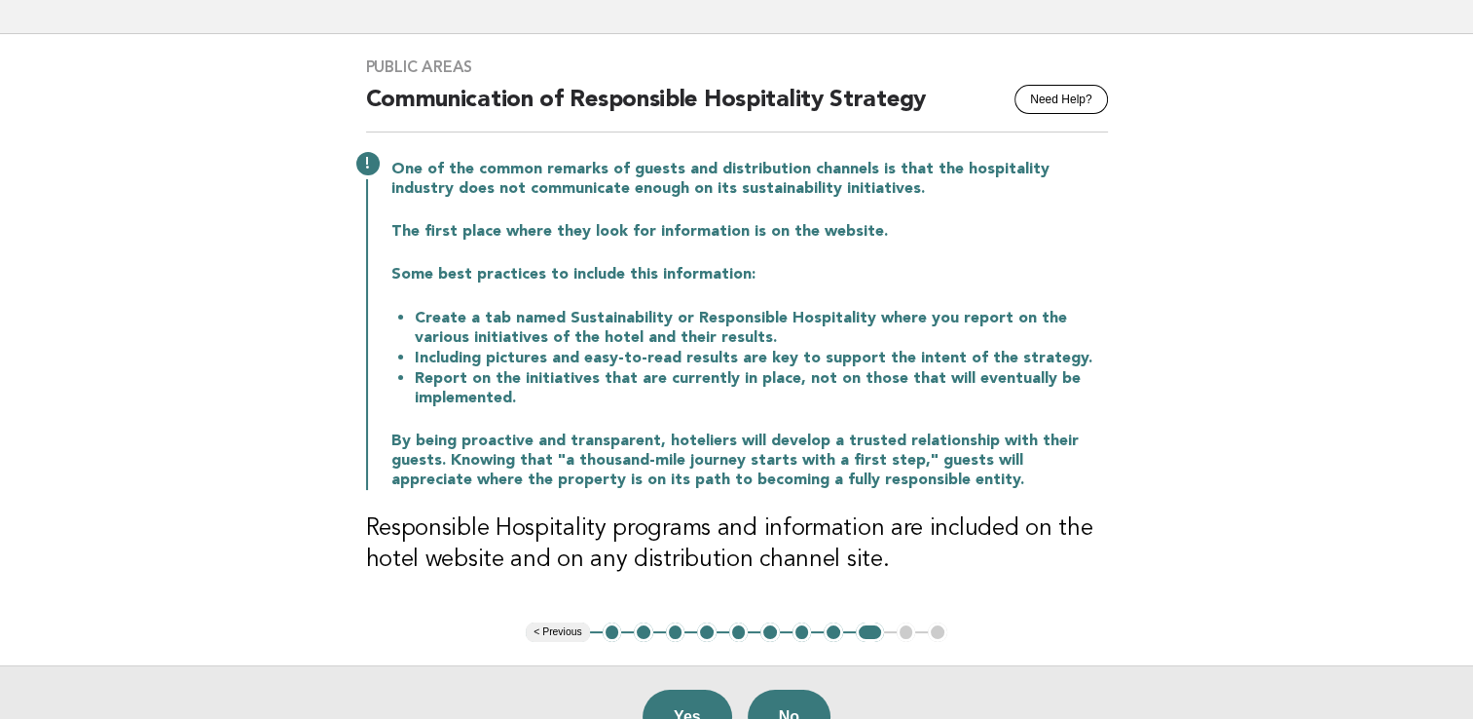
scroll to position [195, 0]
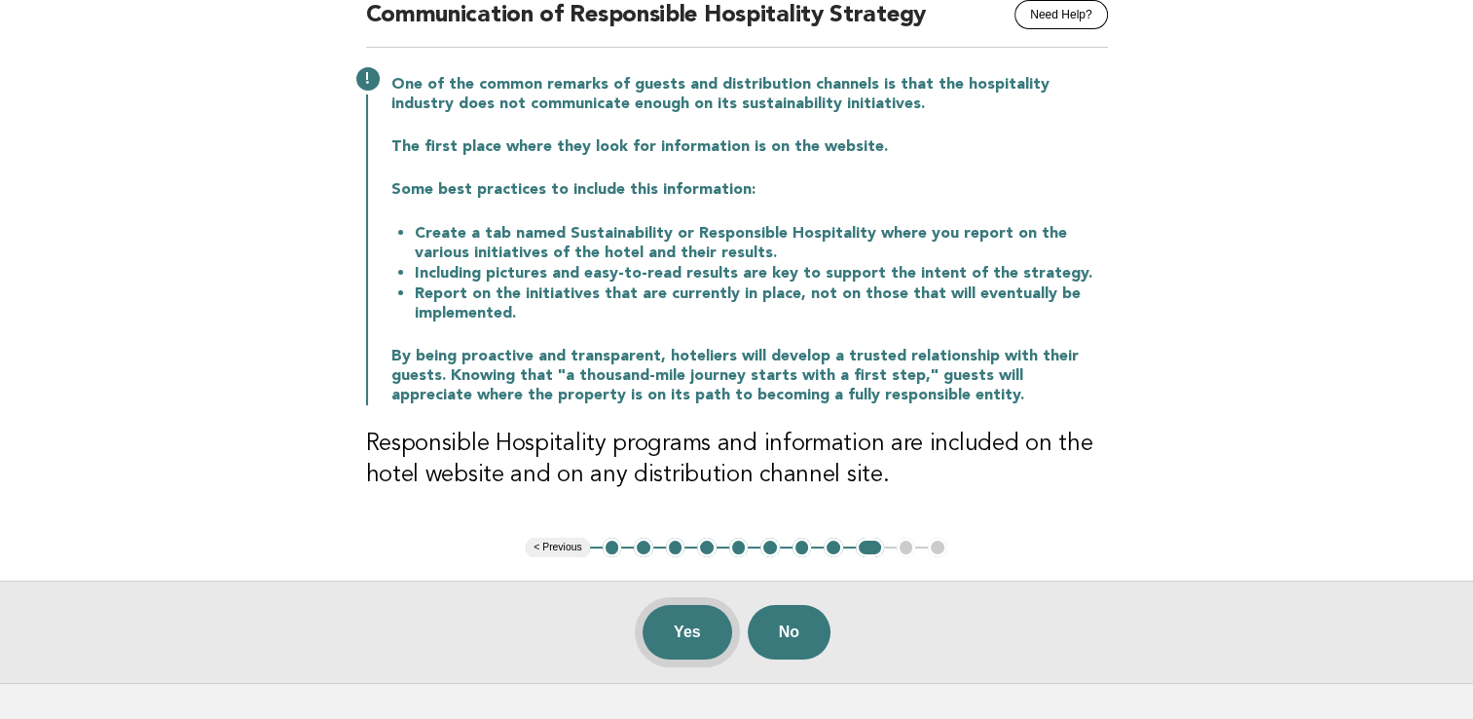
click at [705, 626] on button "Yes" at bounding box center [688, 632] width 90 height 55
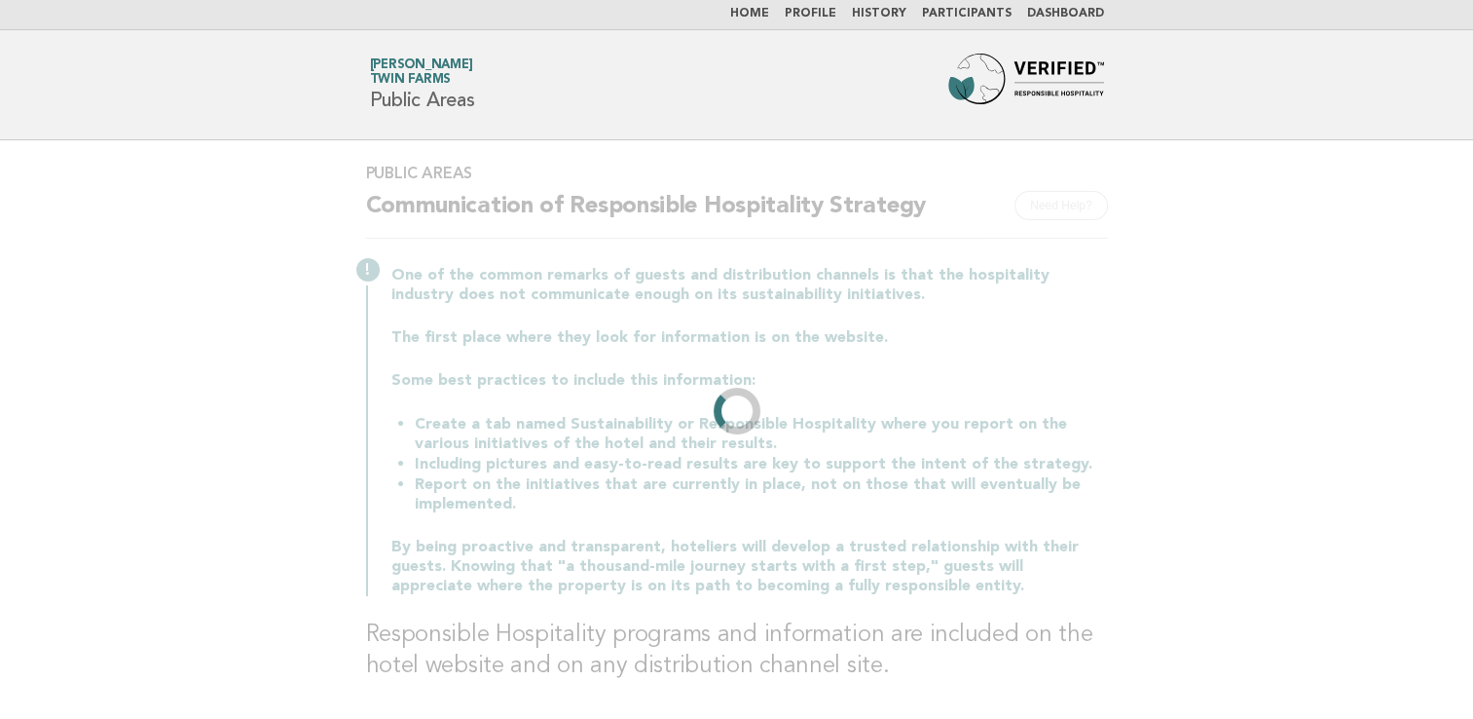
scroll to position [0, 0]
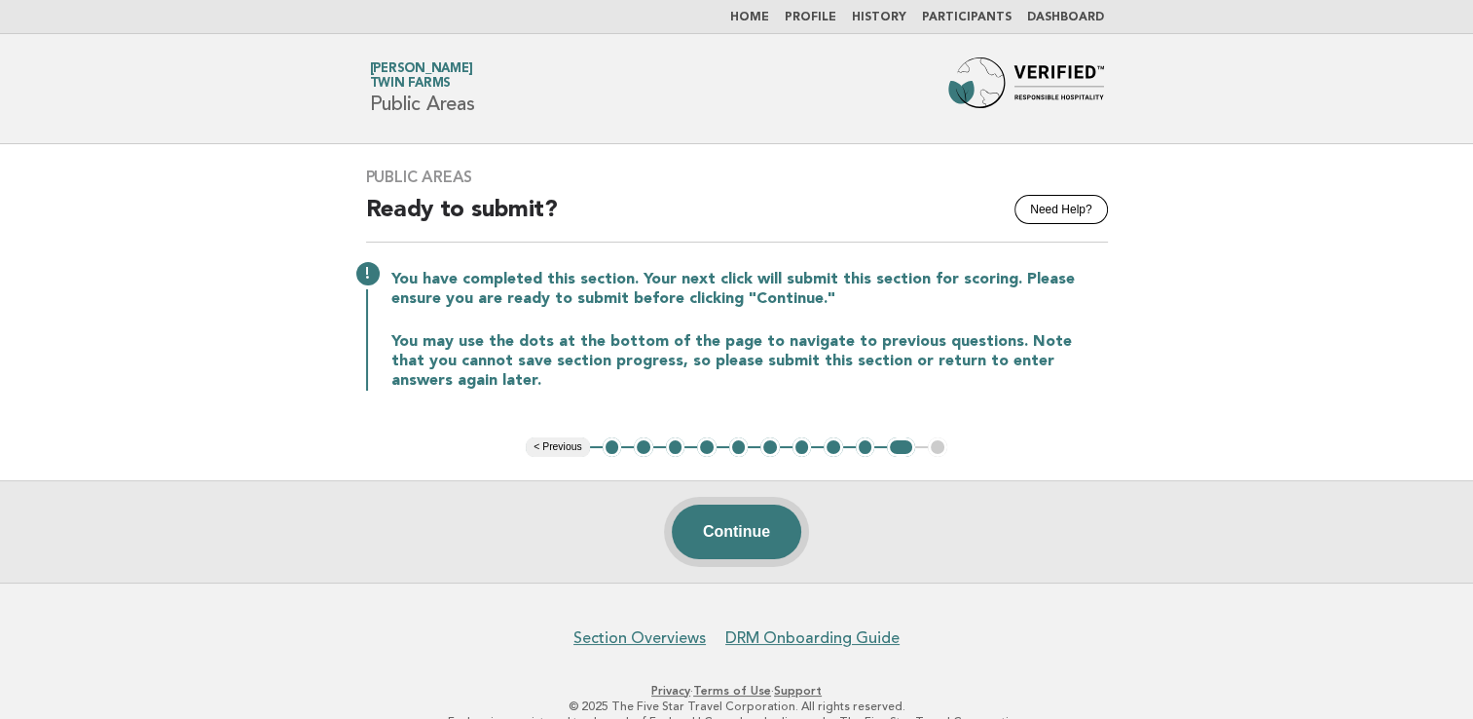
click at [740, 534] on button "Continue" at bounding box center [736, 531] width 129 height 55
